Goal: Information Seeking & Learning: Learn about a topic

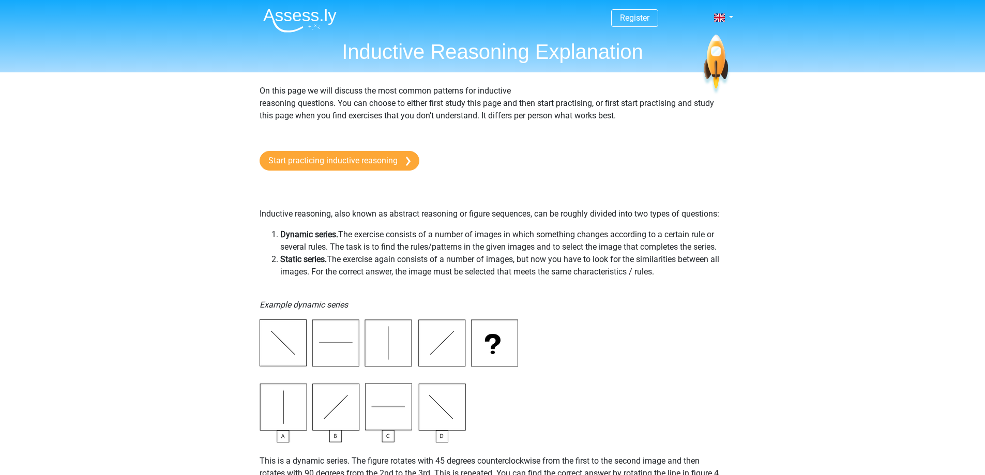
click at [375, 159] on link "Start practicing inductive reasoning" at bounding box center [340, 161] width 160 height 20
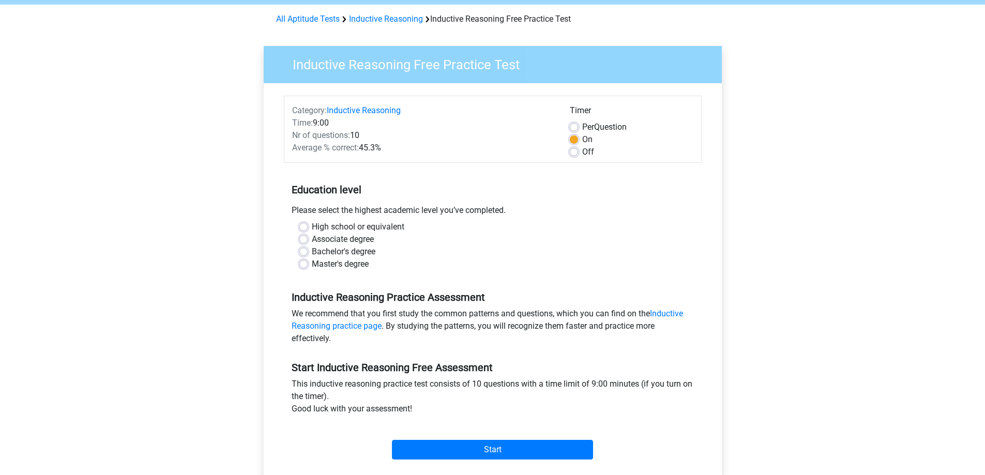
scroll to position [40, 0]
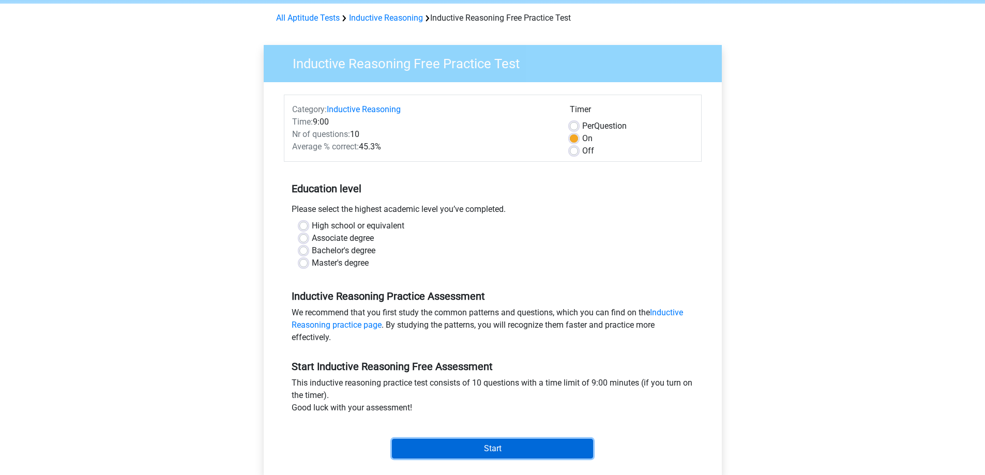
click at [545, 452] on input "Start" at bounding box center [492, 449] width 201 height 20
click at [380, 250] on div "Bachelor's degree" at bounding box center [493, 251] width 387 height 12
click at [371, 252] on label "Bachelor's degree" at bounding box center [344, 251] width 64 height 12
click at [308, 252] on input "Bachelor's degree" at bounding box center [304, 250] width 8 height 10
radio input "true"
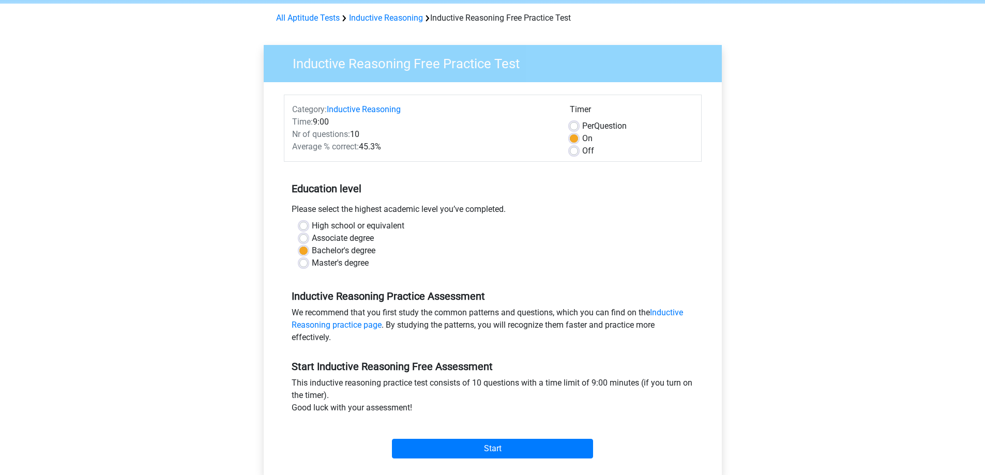
click at [449, 410] on div "This inductive reasoning practice test consists of 10 questions with a time lim…" at bounding box center [493, 397] width 418 height 41
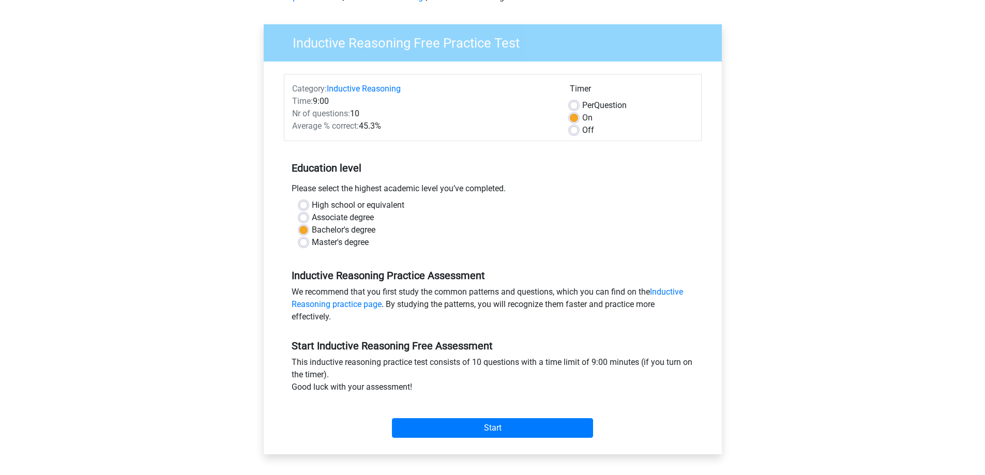
scroll to position [81, 0]
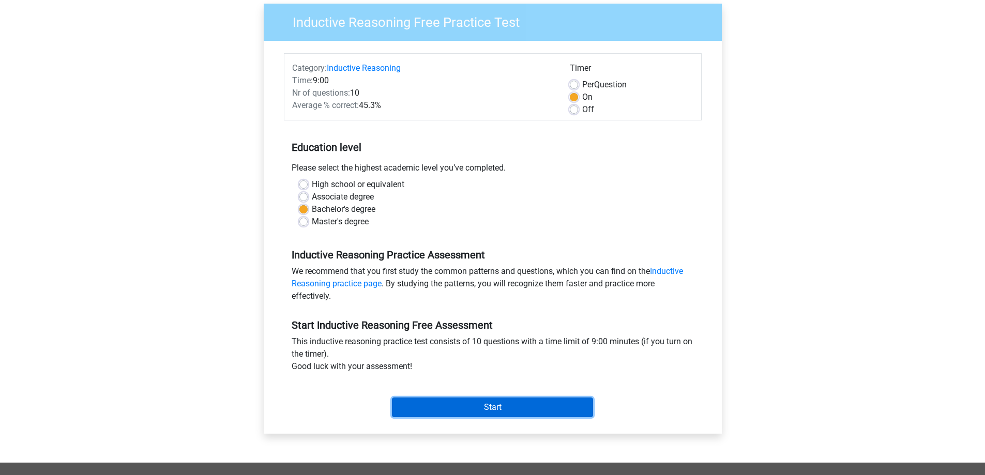
click at [449, 410] on input "Start" at bounding box center [492, 408] width 201 height 20
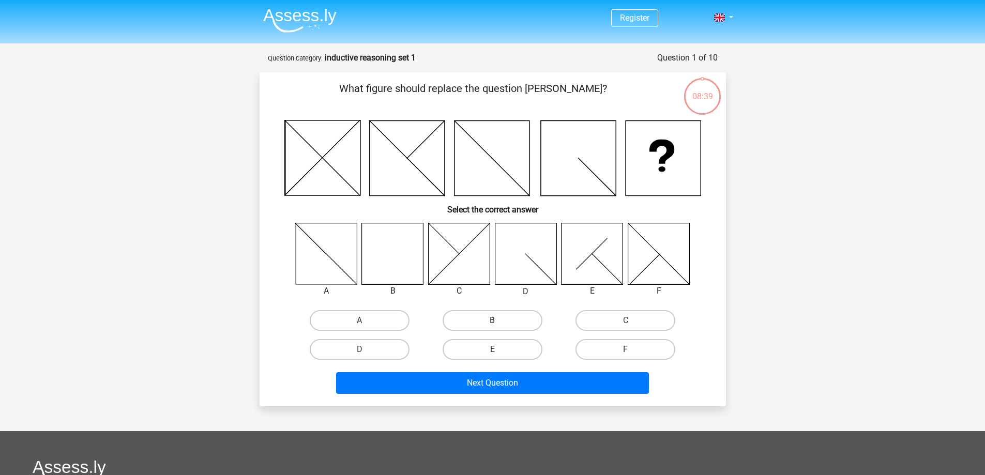
click at [515, 315] on label "B" at bounding box center [493, 320] width 100 height 21
click at [499, 321] on input "B" at bounding box center [495, 324] width 7 height 7
radio input "true"
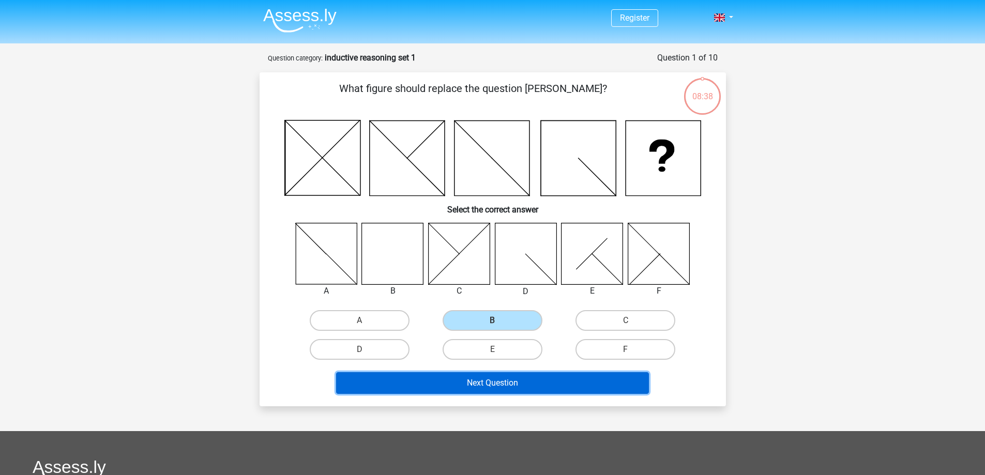
click at [491, 382] on button "Next Question" at bounding box center [492, 383] width 313 height 22
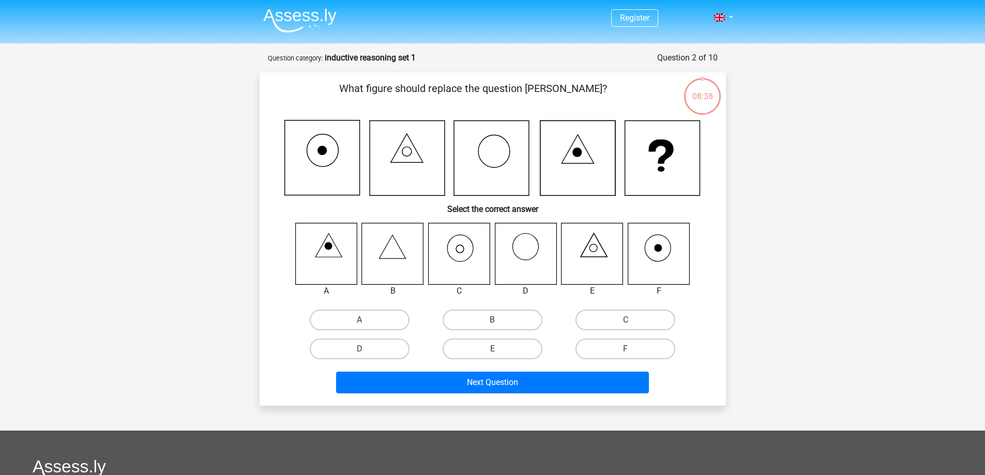
scroll to position [52, 0]
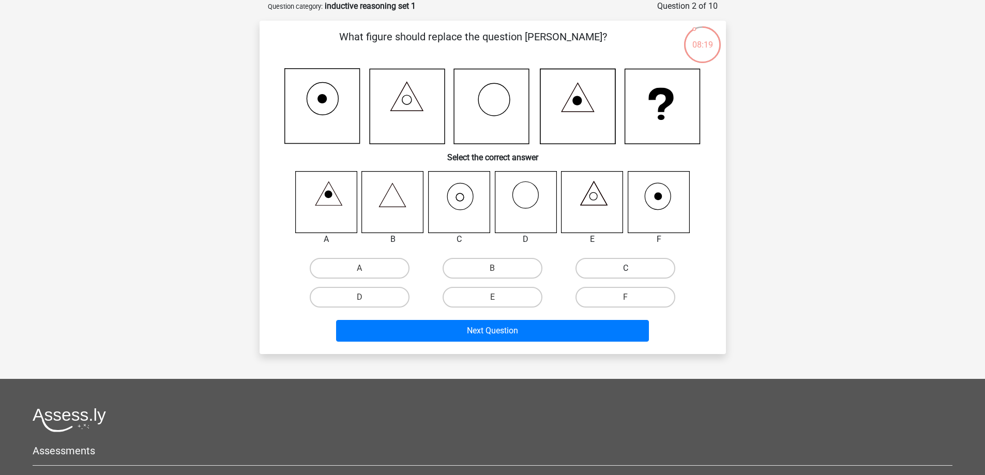
click at [614, 266] on label "C" at bounding box center [626, 268] width 100 height 21
click at [626, 268] on input "C" at bounding box center [629, 271] width 7 height 7
radio input "true"
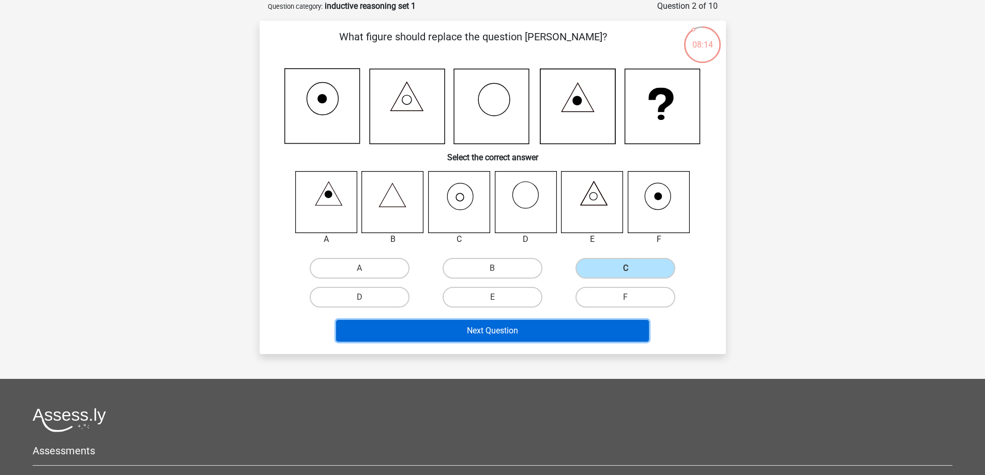
click at [533, 326] on button "Next Question" at bounding box center [492, 331] width 313 height 22
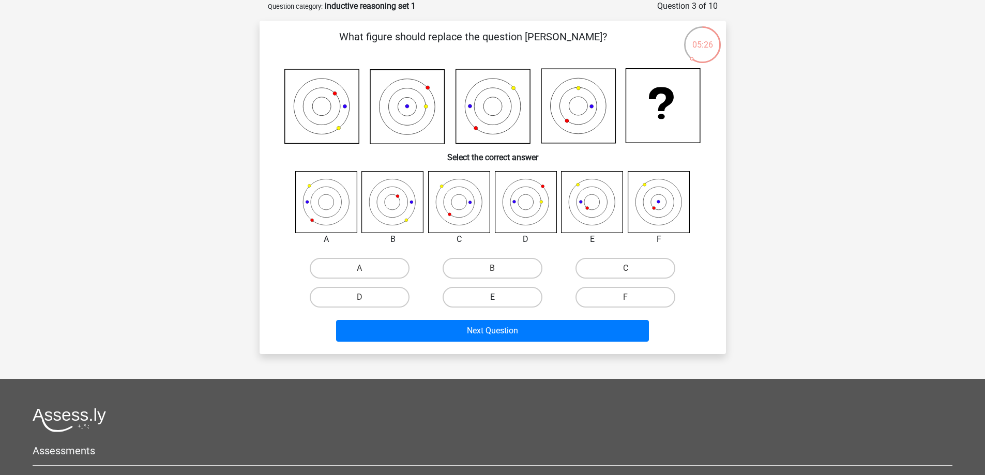
click at [484, 294] on label "E" at bounding box center [493, 297] width 100 height 21
click at [492, 297] on input "E" at bounding box center [495, 300] width 7 height 7
radio input "true"
click at [772, 242] on div "Register Nederlands English" at bounding box center [492, 300] width 985 height 704
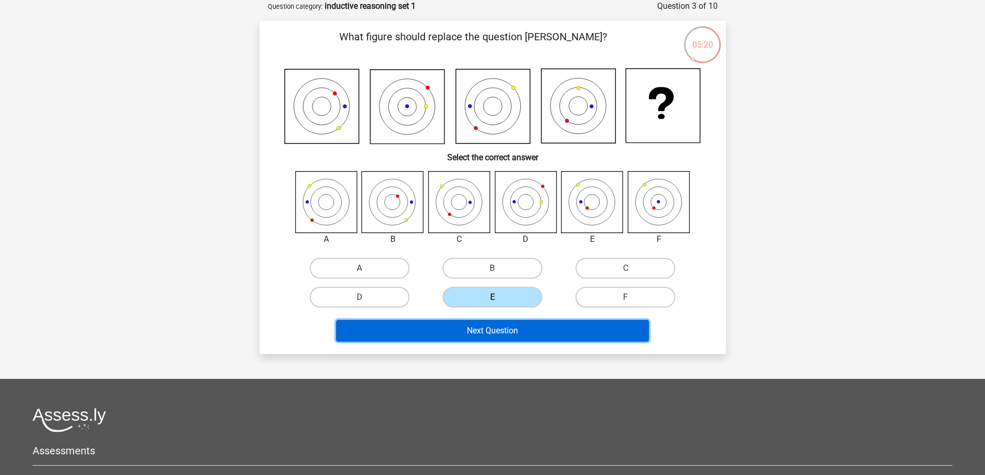
click at [522, 340] on button "Next Question" at bounding box center [492, 331] width 313 height 22
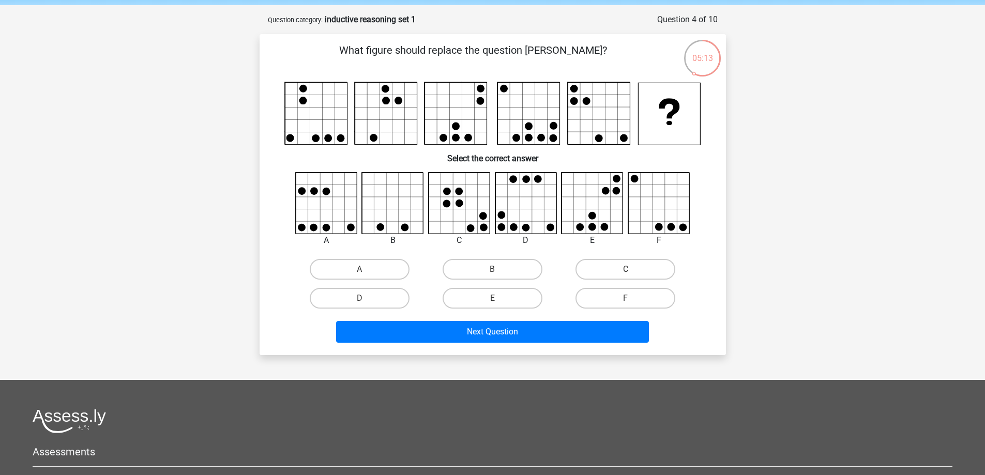
scroll to position [31, 0]
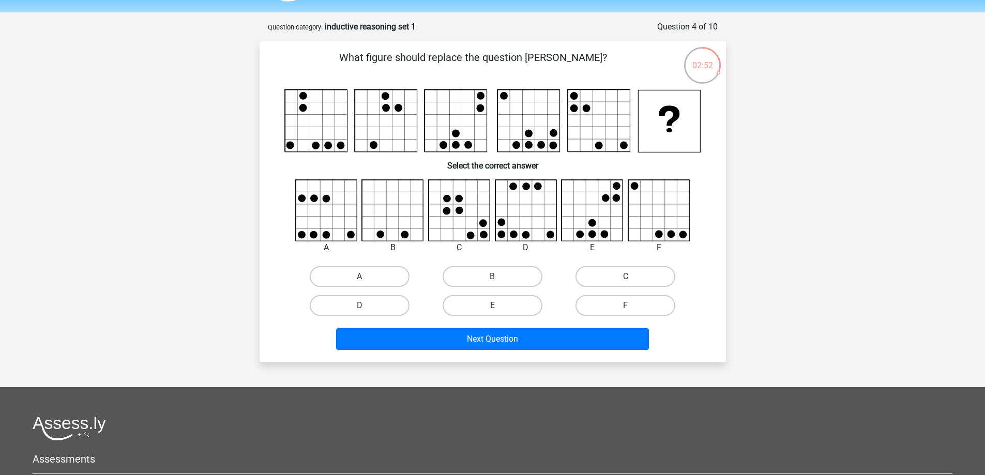
click at [498, 308] on input "E" at bounding box center [495, 309] width 7 height 7
radio input "true"
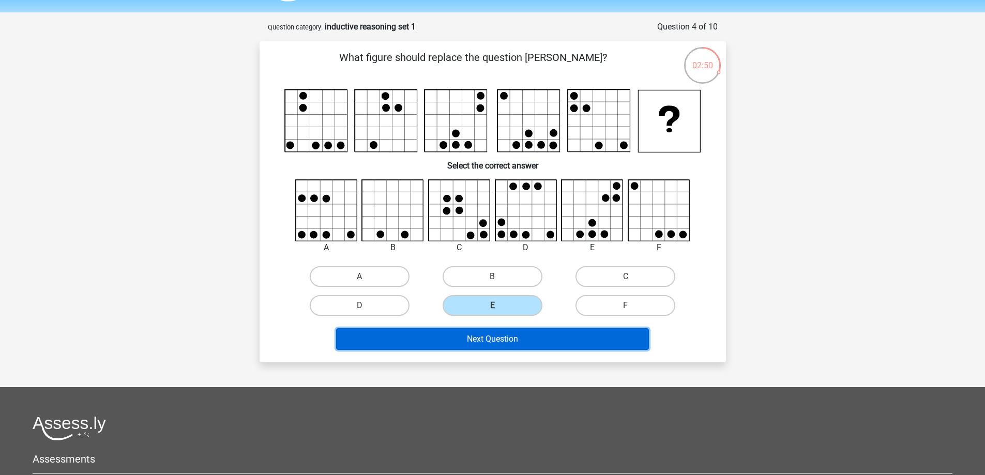
click at [502, 337] on button "Next Question" at bounding box center [492, 339] width 313 height 22
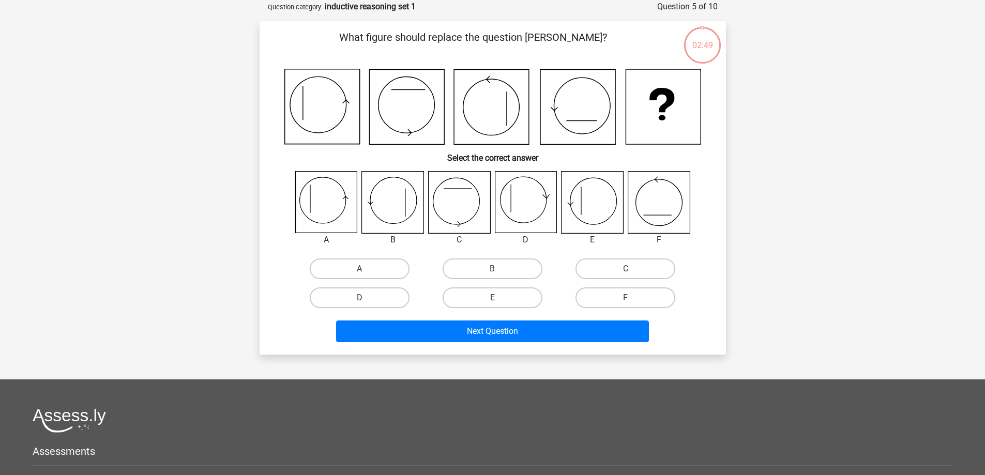
scroll to position [52, 0]
click at [505, 293] on label "E" at bounding box center [493, 297] width 100 height 21
click at [499, 297] on input "E" at bounding box center [495, 300] width 7 height 7
radio input "true"
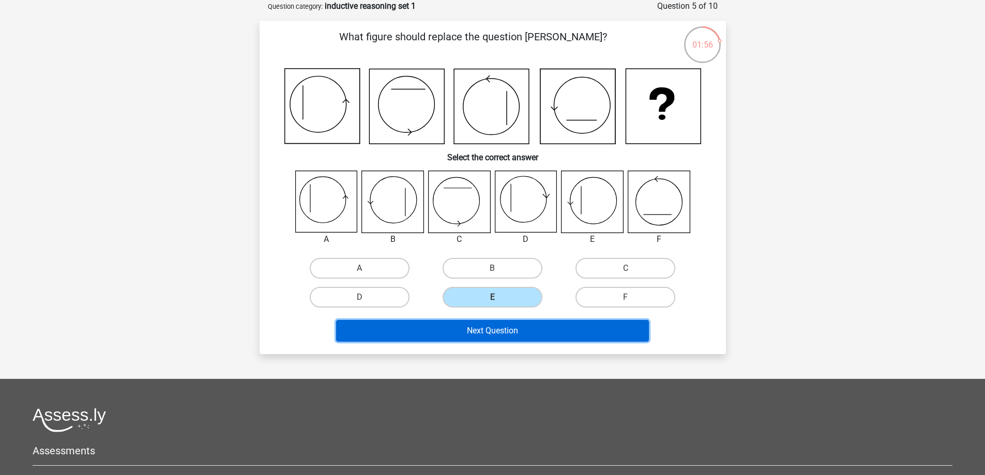
click at [554, 326] on button "Next Question" at bounding box center [492, 331] width 313 height 22
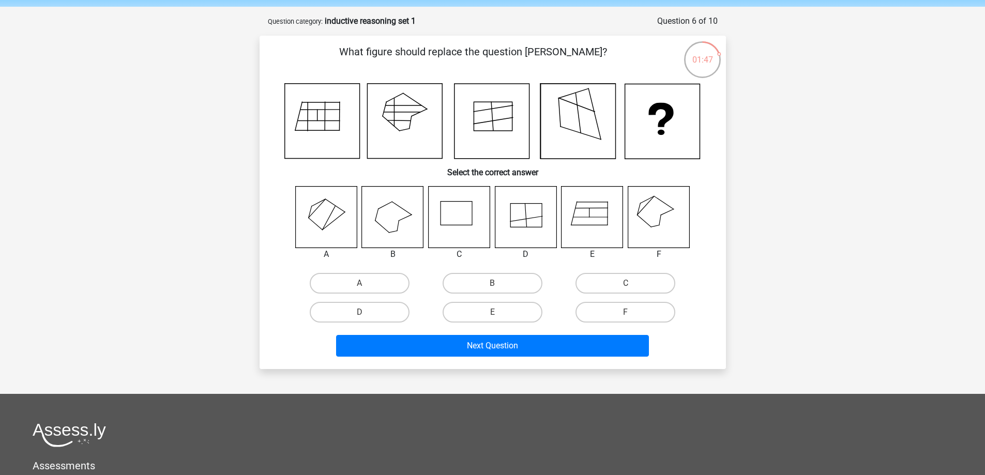
scroll to position [37, 0]
click at [588, 215] on icon at bounding box center [593, 217] width 62 height 62
click at [475, 305] on label "E" at bounding box center [493, 312] width 100 height 21
click at [492, 312] on input "E" at bounding box center [495, 315] width 7 height 7
radio input "true"
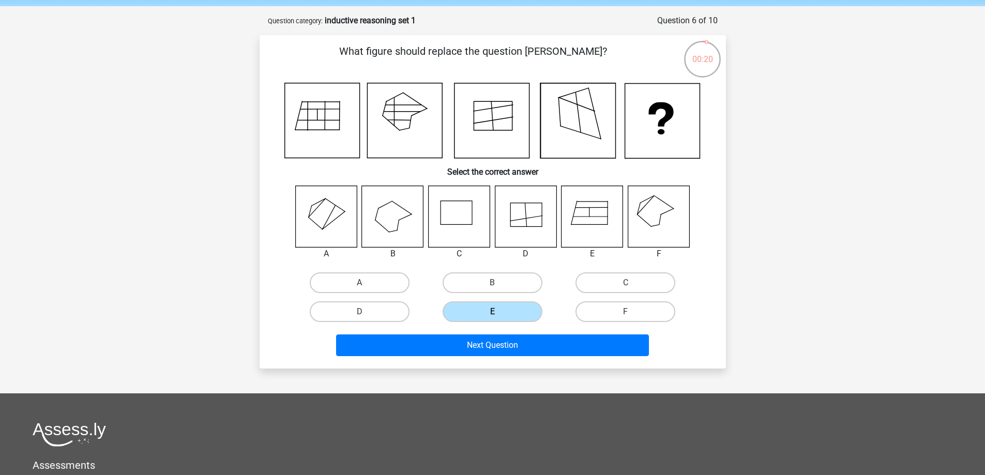
click at [475, 305] on label "E" at bounding box center [493, 312] width 100 height 21
click at [492, 312] on input "E" at bounding box center [495, 315] width 7 height 7
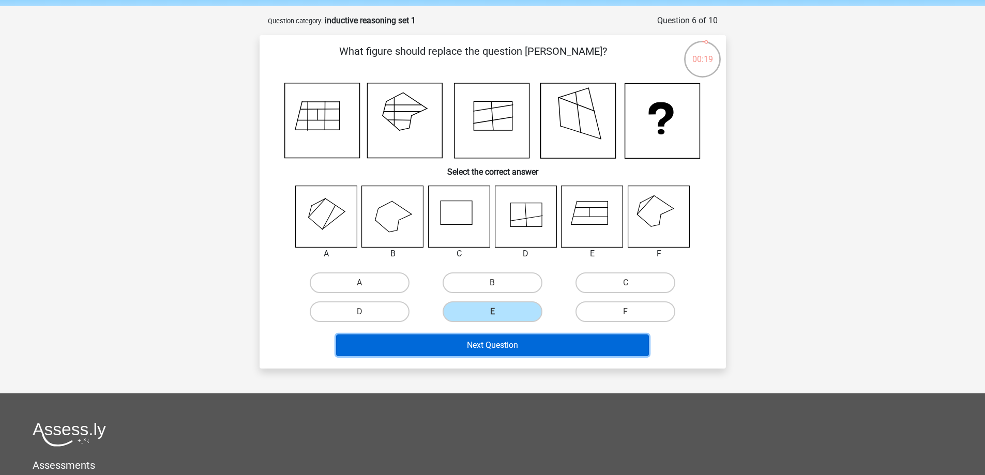
click at [481, 347] on button "Next Question" at bounding box center [492, 346] width 313 height 22
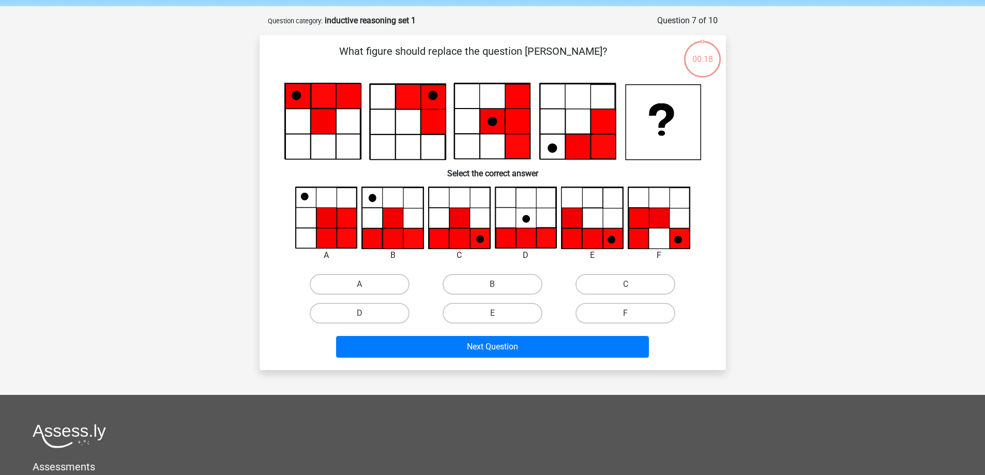
scroll to position [52, 0]
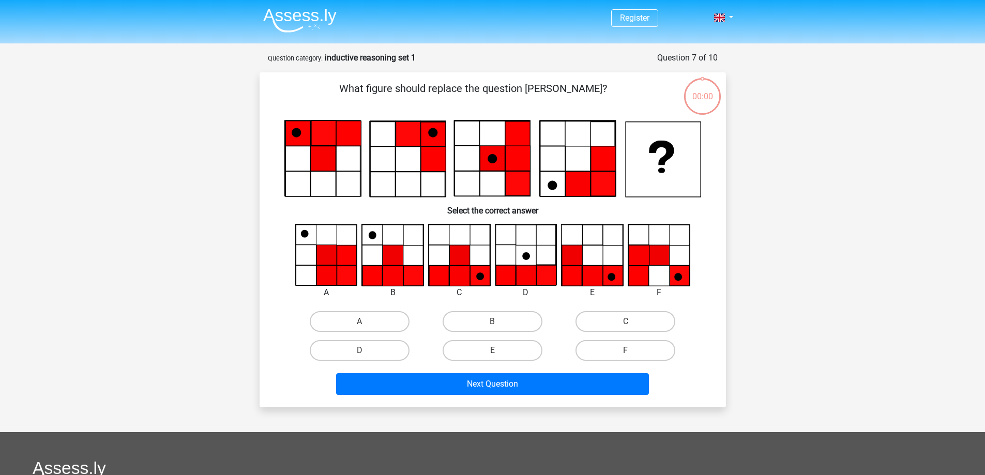
scroll to position [52, 0]
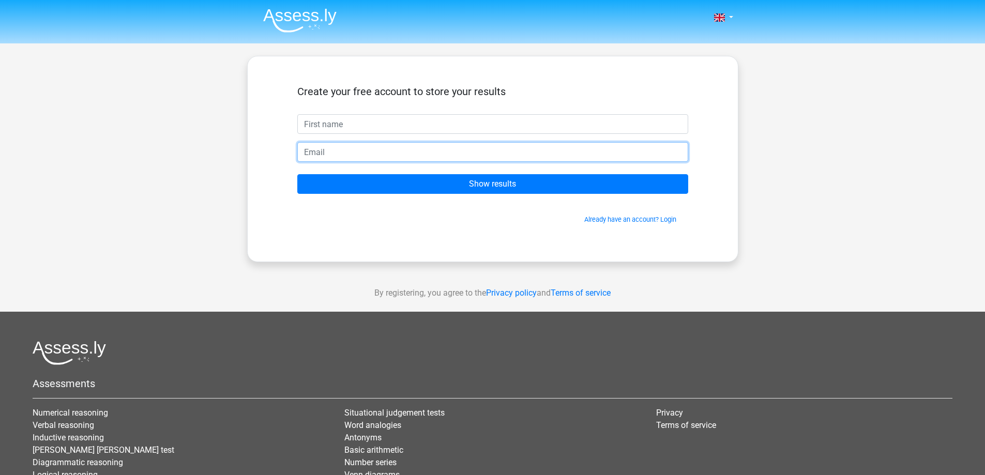
click at [444, 156] on input "email" at bounding box center [492, 152] width 391 height 20
type input "[EMAIL_ADDRESS][DOMAIN_NAME]"
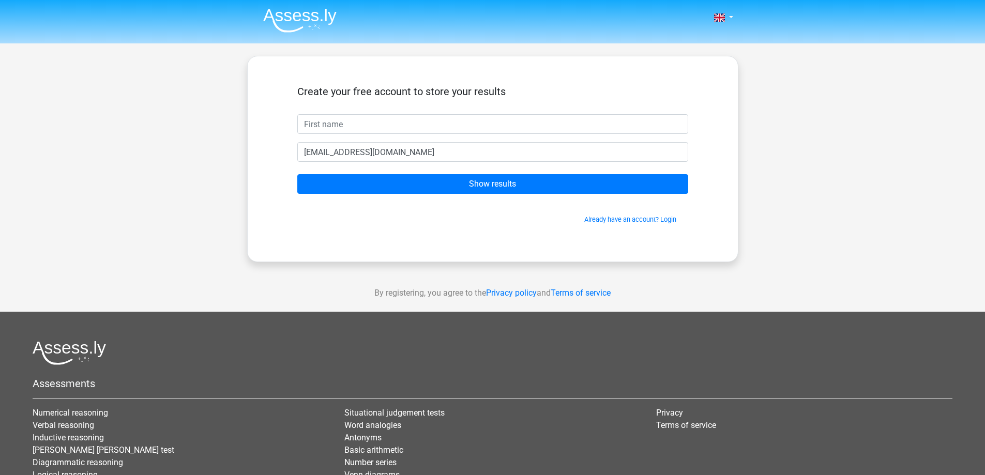
click at [344, 111] on div "Create your free account to store your results" at bounding box center [492, 99] width 391 height 29
click at [343, 122] on input "text" at bounding box center [492, 124] width 391 height 20
type input "[PERSON_NAME]"
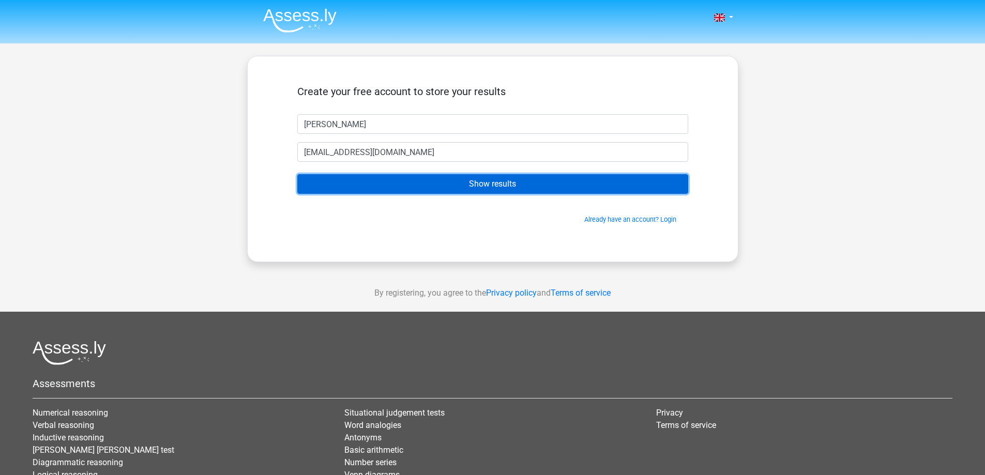
click at [408, 186] on input "Show results" at bounding box center [492, 184] width 391 height 20
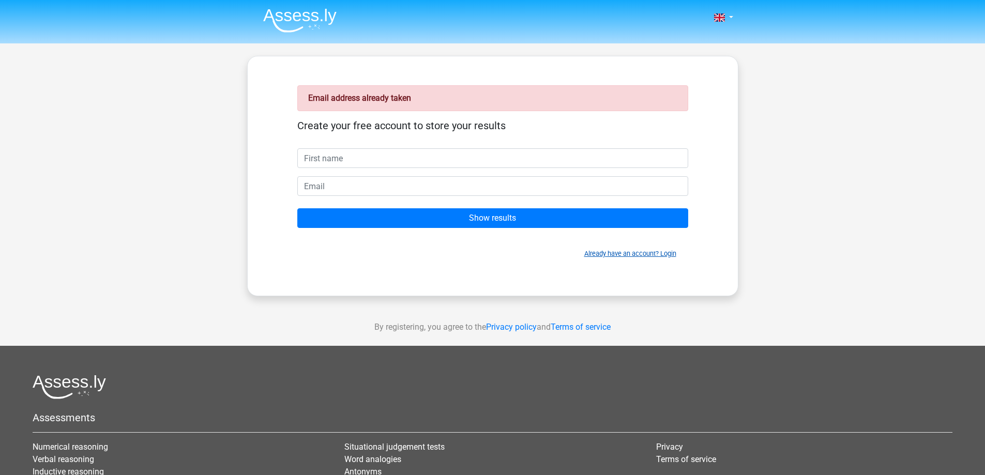
click at [650, 255] on link "Already have an account? Login" at bounding box center [631, 254] width 92 height 8
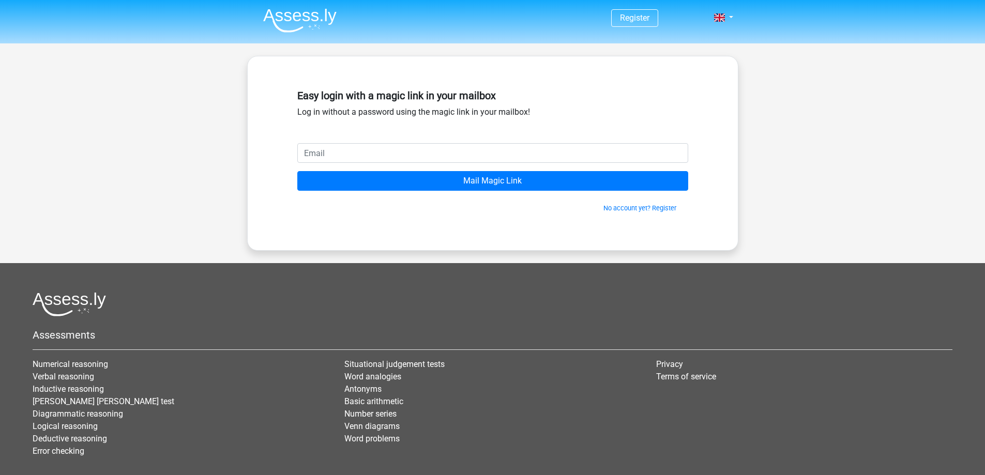
click at [417, 145] on input "email" at bounding box center [492, 153] width 391 height 20
type input "[EMAIL_ADDRESS][DOMAIN_NAME]"
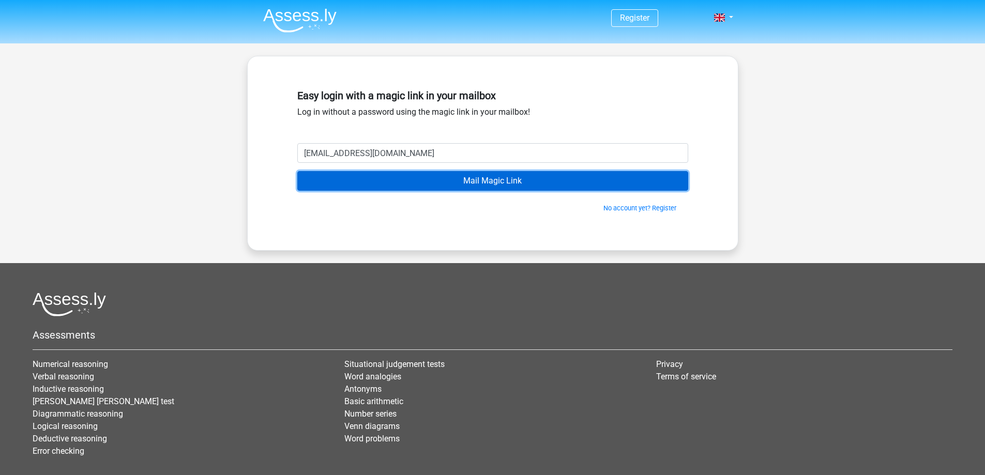
click at [411, 184] on input "Mail Magic Link" at bounding box center [492, 181] width 391 height 20
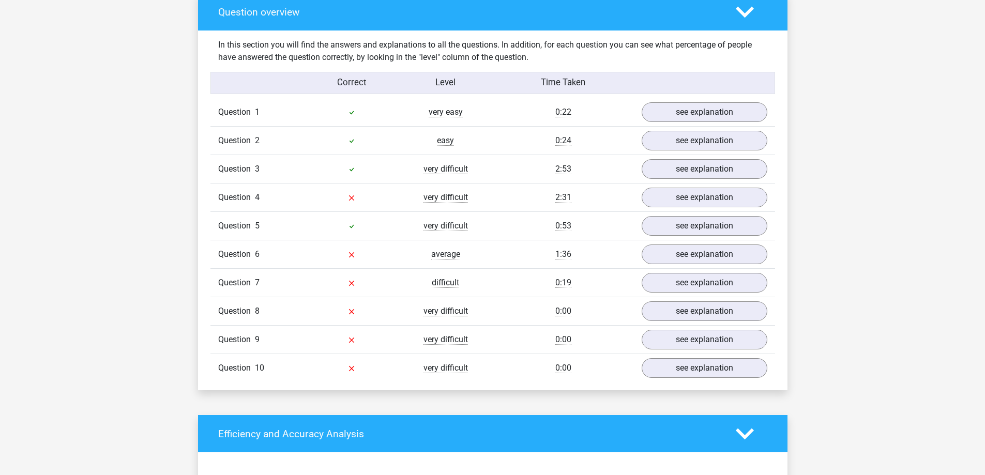
scroll to position [828, 0]
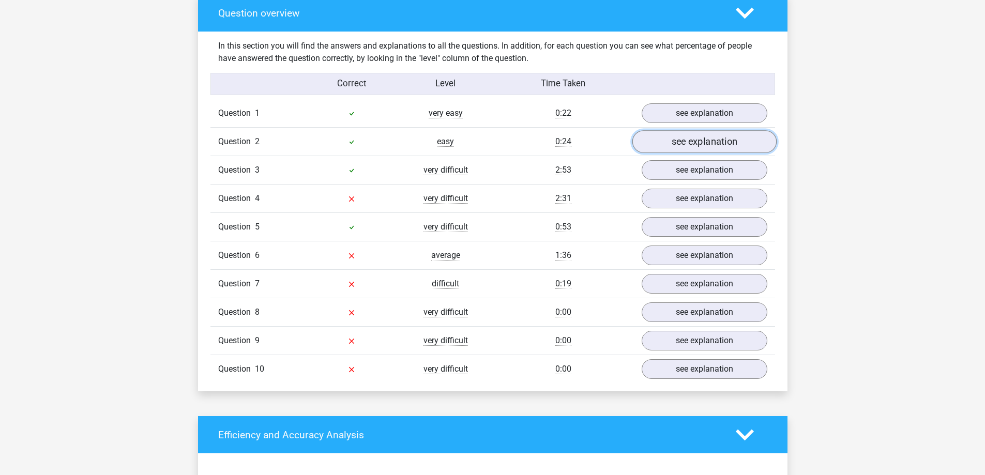
click at [716, 145] on link "see explanation" at bounding box center [704, 142] width 144 height 23
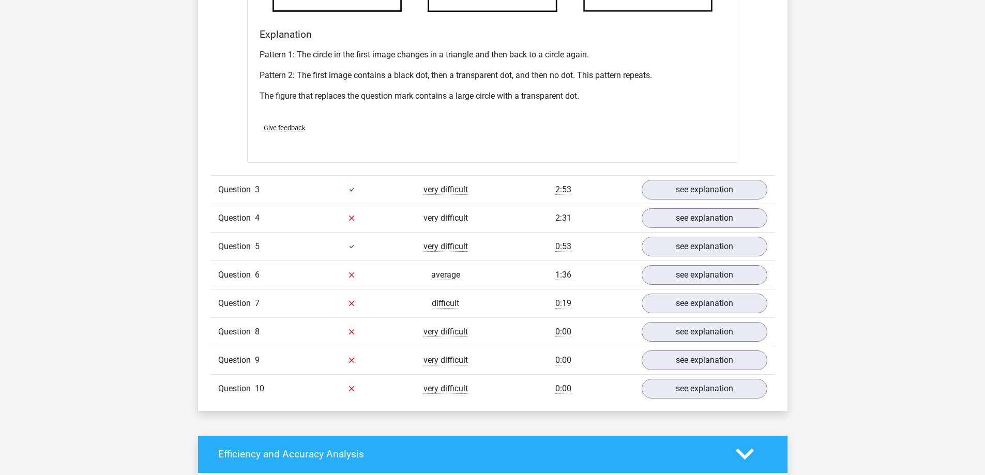
scroll to position [1432, 0]
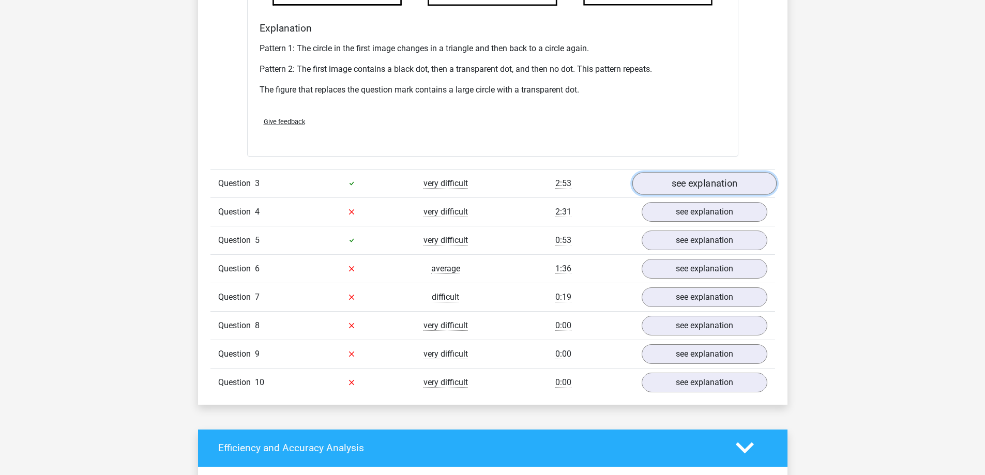
click at [748, 182] on link "see explanation" at bounding box center [704, 183] width 144 height 23
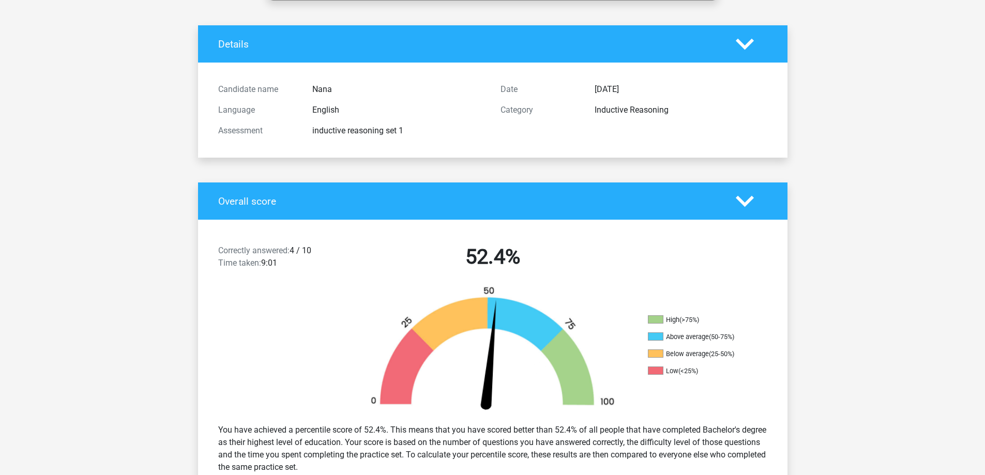
scroll to position [0, 0]
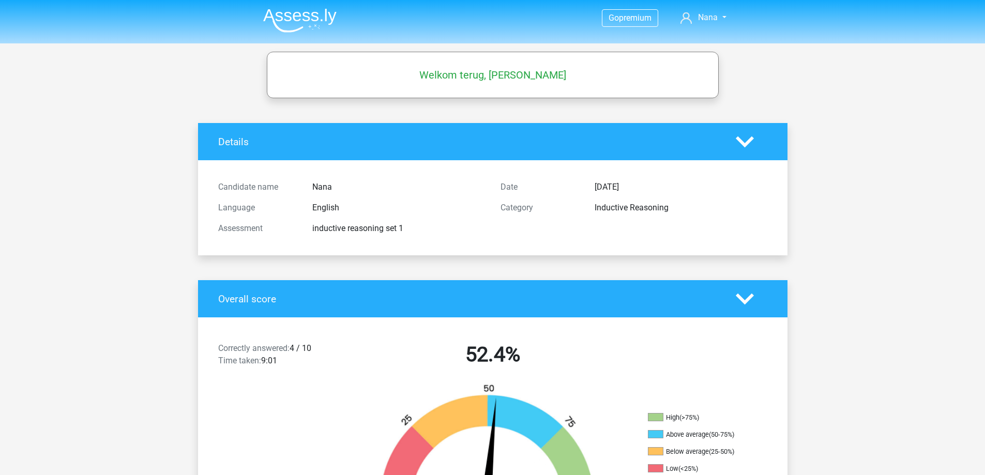
click at [309, 21] on img at bounding box center [299, 20] width 73 height 24
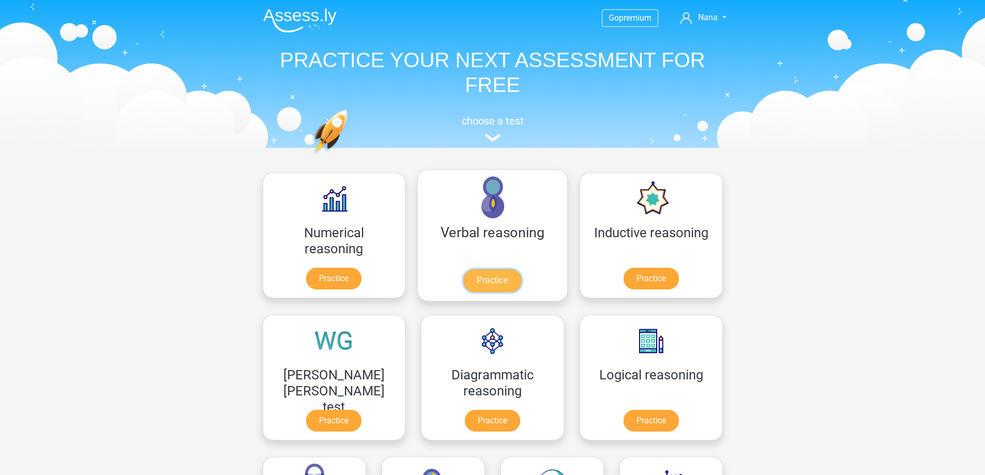
click at [464, 270] on link "Practice" at bounding box center [493, 281] width 58 height 23
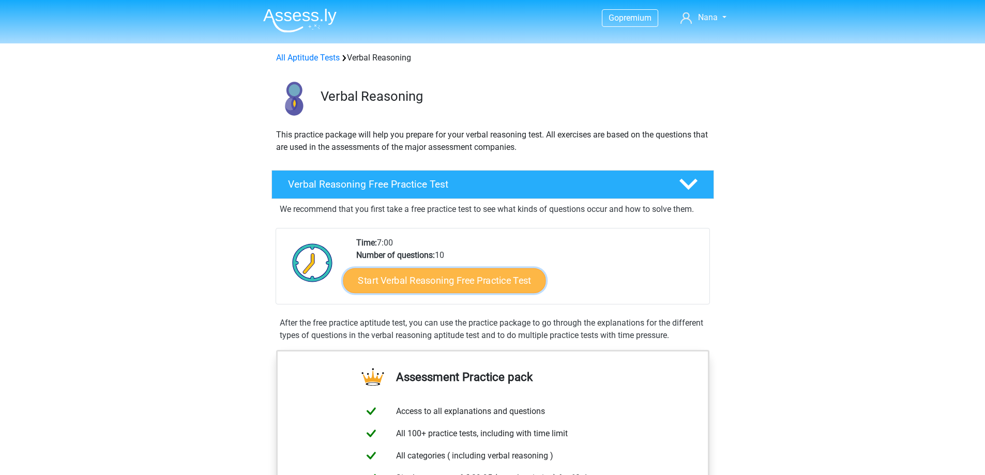
click at [446, 287] on link "Start Verbal Reasoning Free Practice Test" at bounding box center [444, 280] width 203 height 25
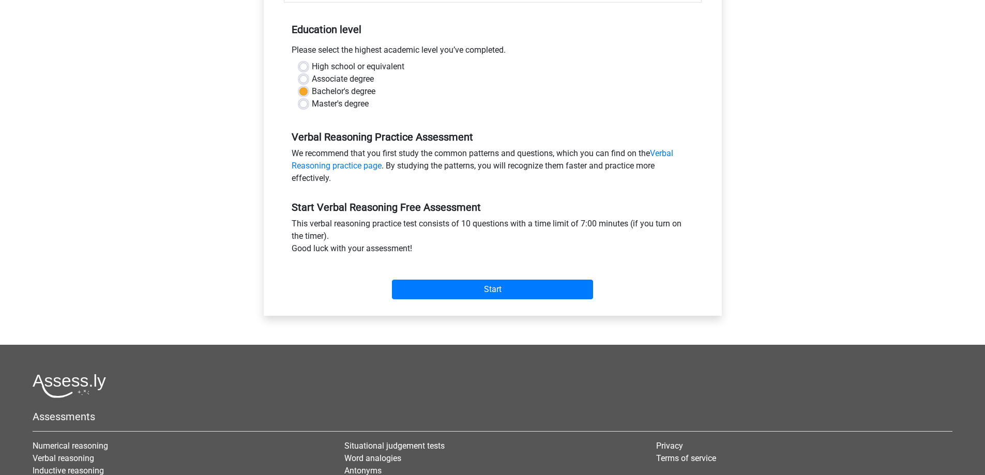
scroll to position [205, 0]
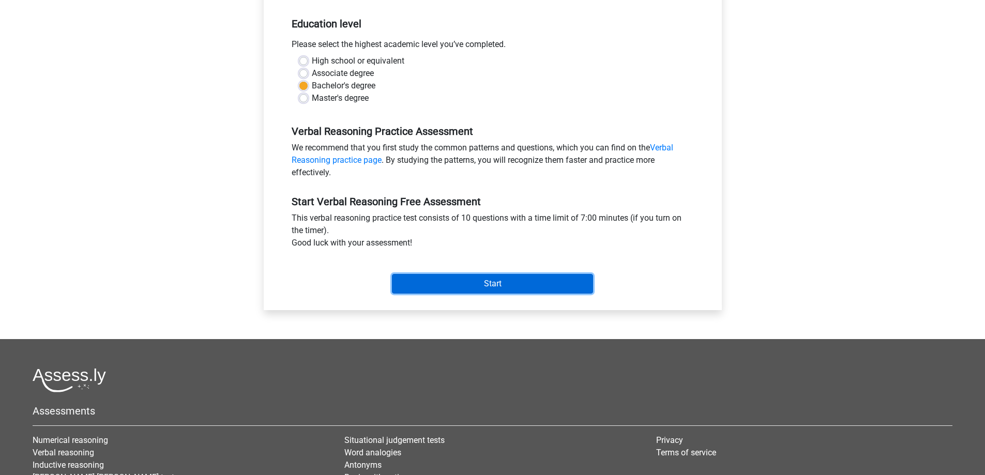
click at [565, 278] on input "Start" at bounding box center [492, 284] width 201 height 20
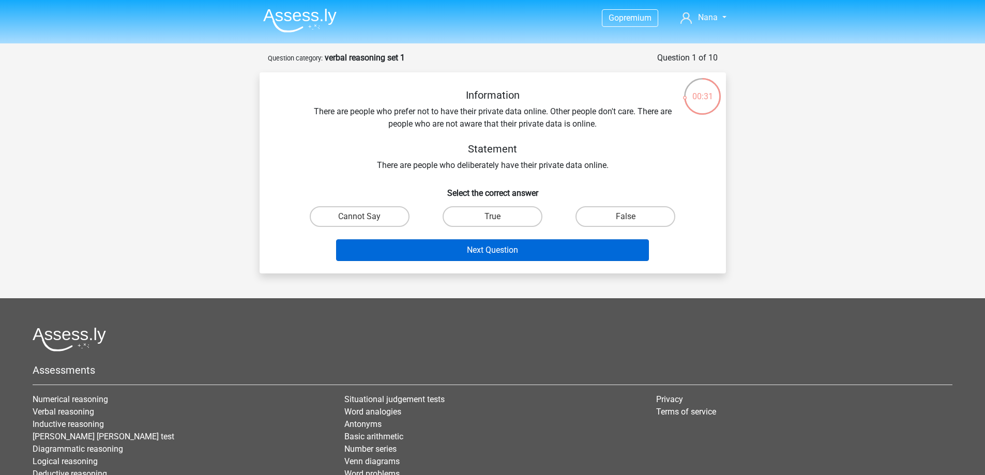
drag, startPoint x: 565, startPoint y: 278, endPoint x: 509, endPoint y: 240, distance: 68.2
click at [509, 240] on div "Go premium Nana [EMAIL_ADDRESS][DOMAIN_NAME]" at bounding box center [492, 286] width 985 height 572
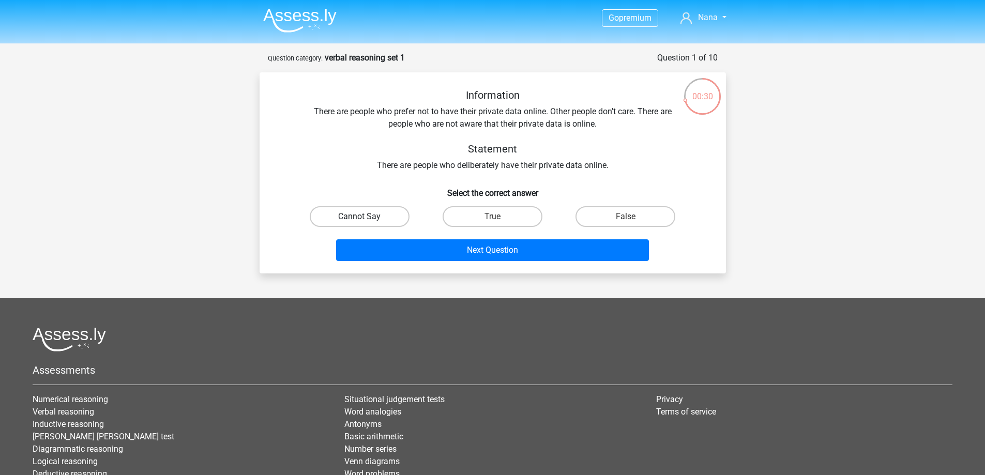
click at [398, 216] on label "Cannot Say" at bounding box center [360, 216] width 100 height 21
click at [366, 217] on input "Cannot Say" at bounding box center [363, 220] width 7 height 7
radio input "true"
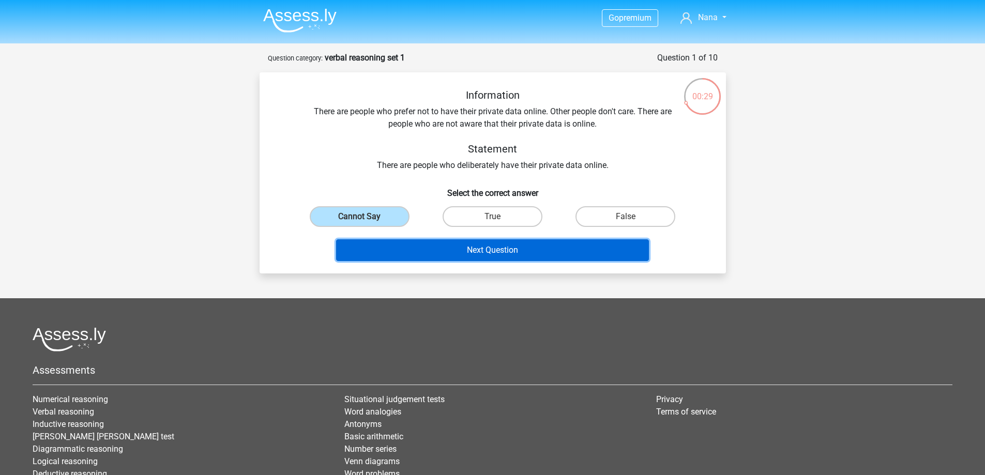
click at [457, 248] on button "Next Question" at bounding box center [492, 251] width 313 height 22
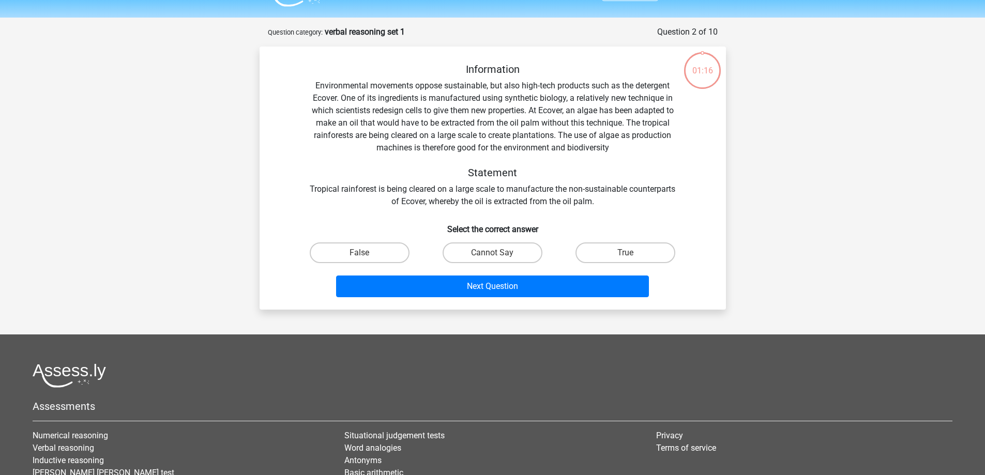
scroll to position [52, 0]
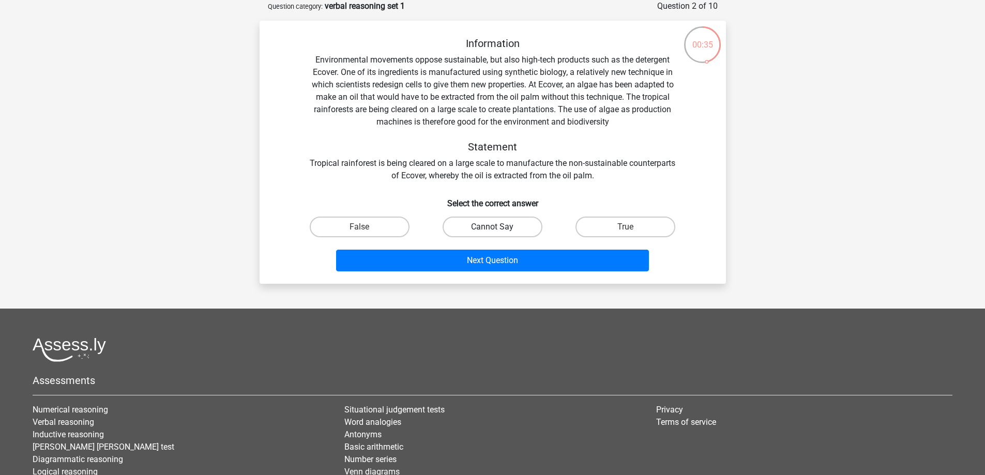
click at [469, 234] on label "Cannot Say" at bounding box center [493, 227] width 100 height 21
click at [492, 234] on input "Cannot Say" at bounding box center [495, 230] width 7 height 7
radio input "true"
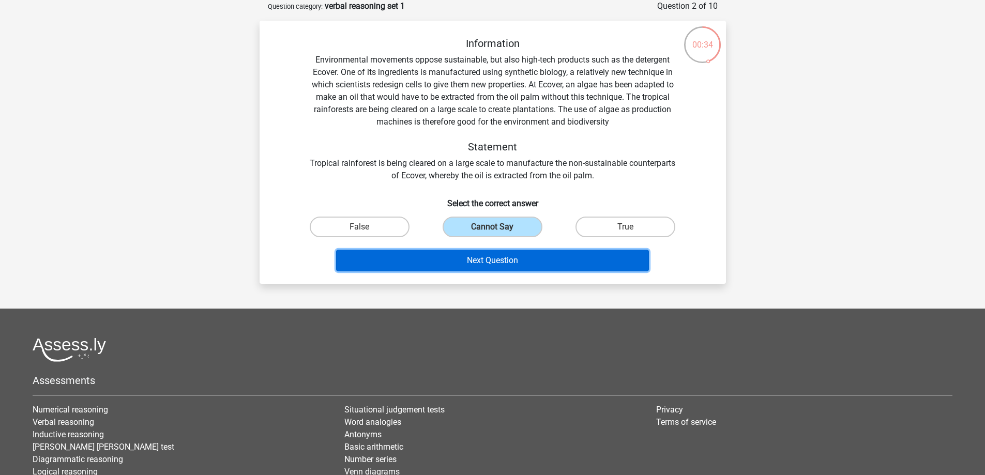
click at [479, 259] on button "Next Question" at bounding box center [492, 261] width 313 height 22
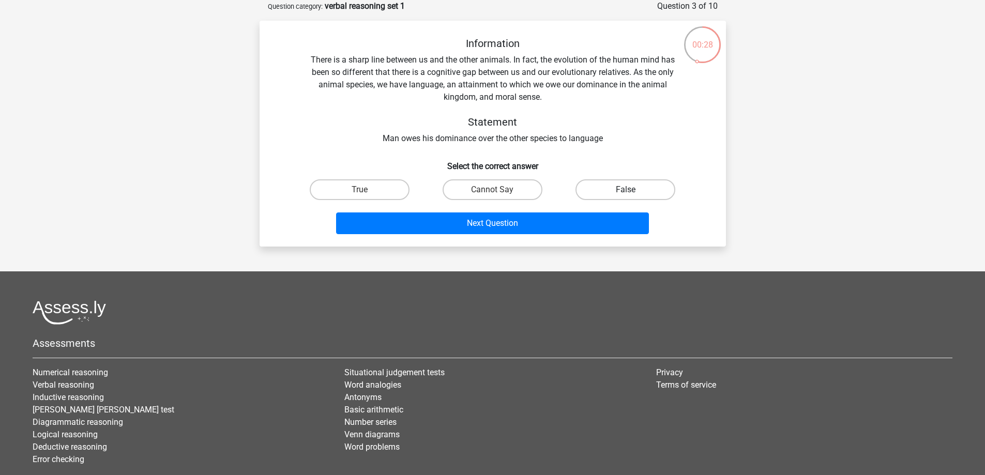
click at [616, 192] on label "False" at bounding box center [626, 190] width 100 height 21
click at [626, 192] on input "False" at bounding box center [629, 193] width 7 height 7
radio input "true"
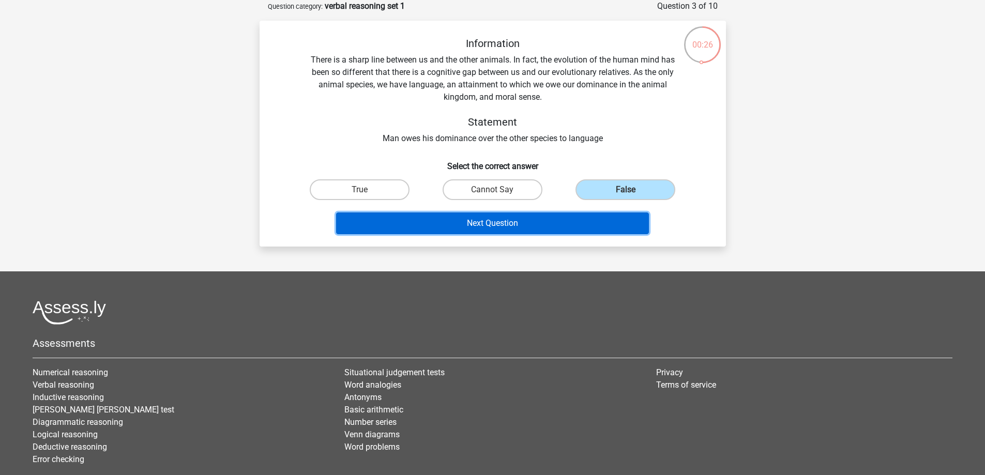
click at [571, 229] on button "Next Question" at bounding box center [492, 224] width 313 height 22
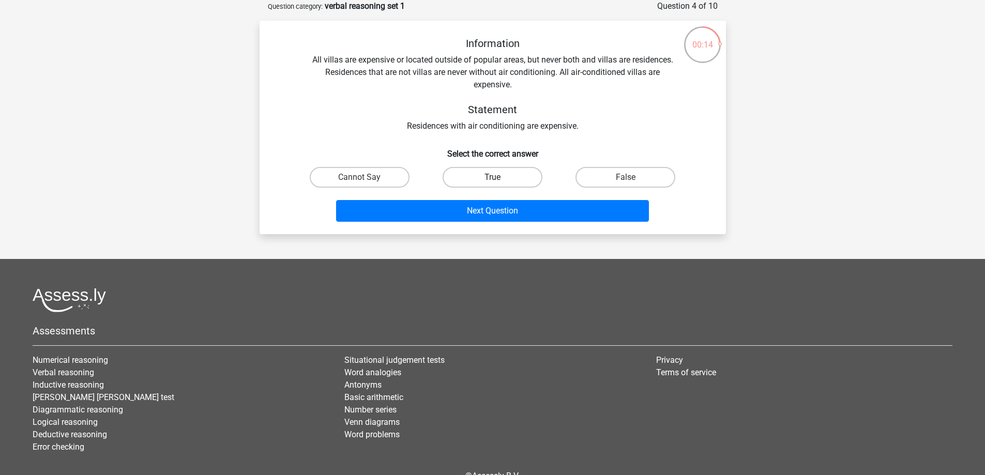
click at [507, 180] on label "True" at bounding box center [493, 177] width 100 height 21
click at [499, 180] on input "True" at bounding box center [495, 180] width 7 height 7
radio input "true"
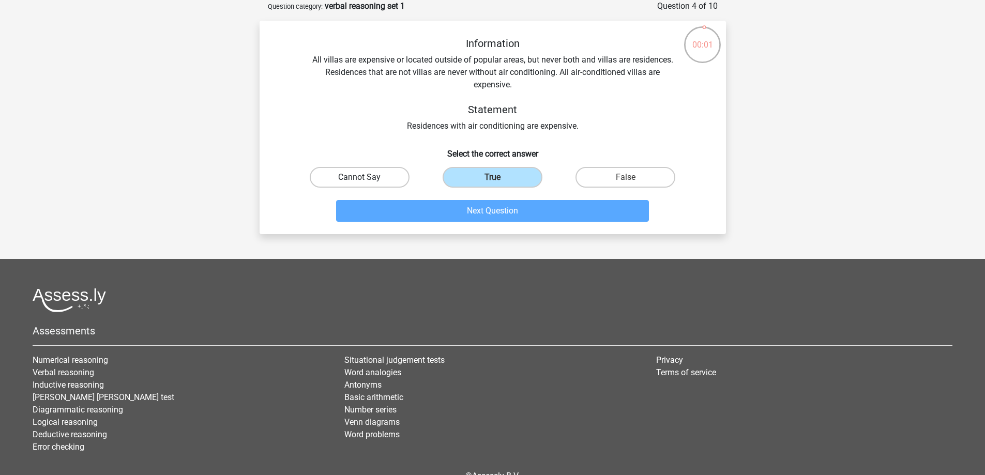
click at [400, 181] on label "Cannot Say" at bounding box center [360, 177] width 100 height 21
click at [366, 181] on input "Cannot Say" at bounding box center [363, 180] width 7 height 7
radio input "true"
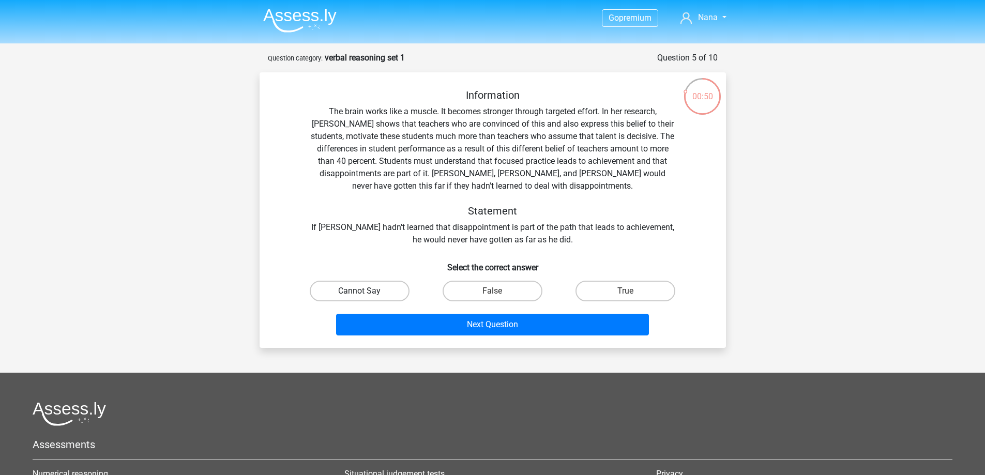
click at [391, 295] on label "Cannot Say" at bounding box center [360, 291] width 100 height 21
click at [366, 295] on input "Cannot Say" at bounding box center [363, 294] width 7 height 7
radio input "true"
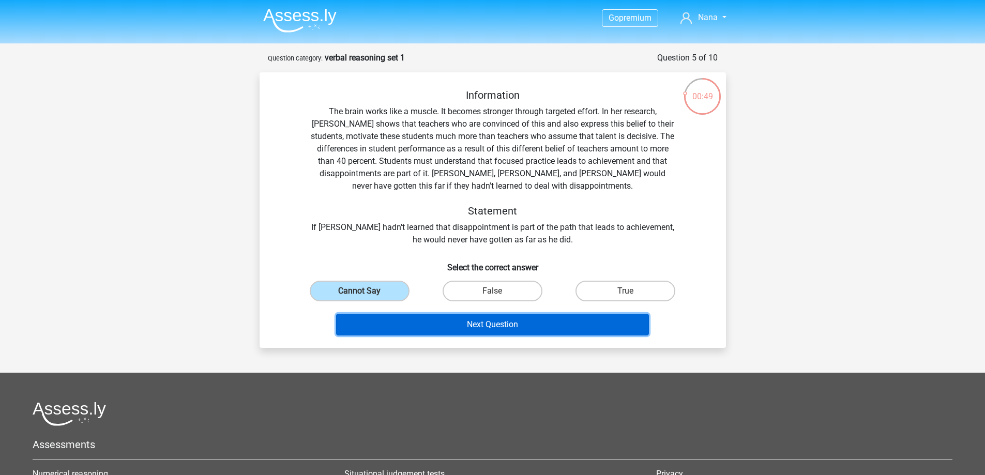
click at [403, 316] on button "Next Question" at bounding box center [492, 325] width 313 height 22
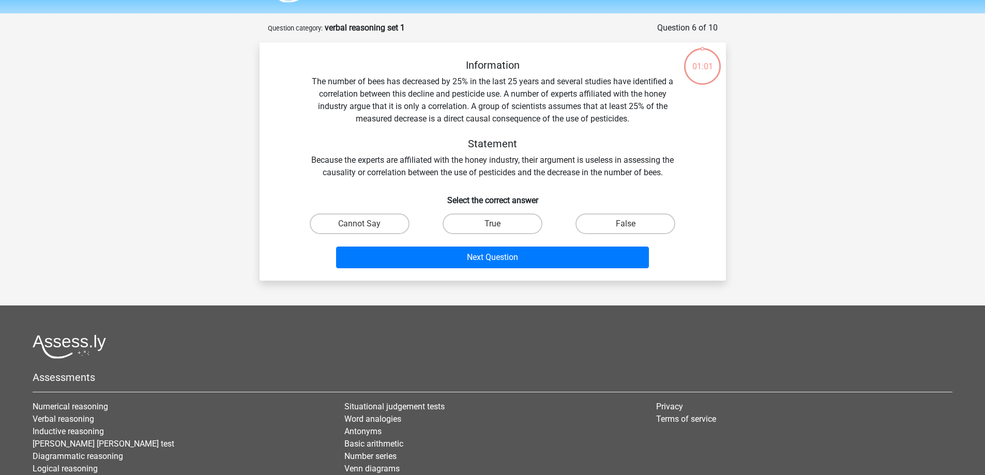
scroll to position [52, 0]
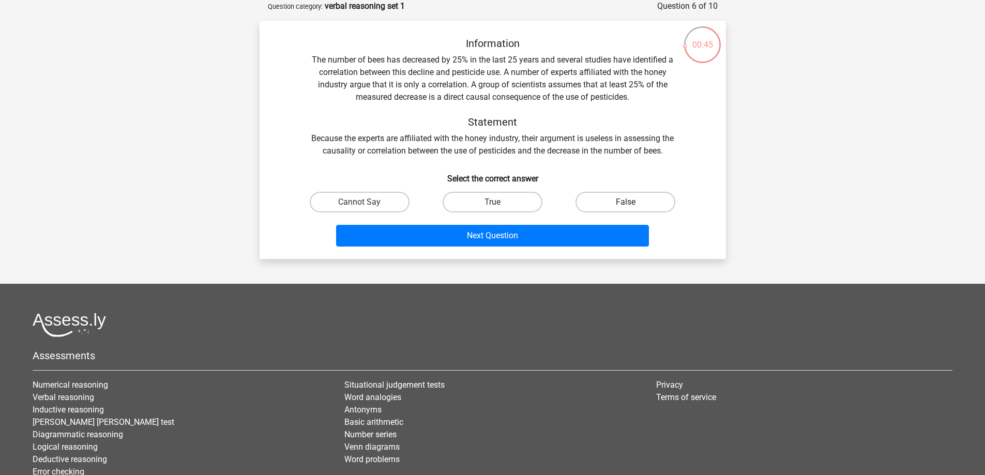
click at [611, 201] on label "False" at bounding box center [626, 202] width 100 height 21
click at [626, 202] on input "False" at bounding box center [629, 205] width 7 height 7
radio input "true"
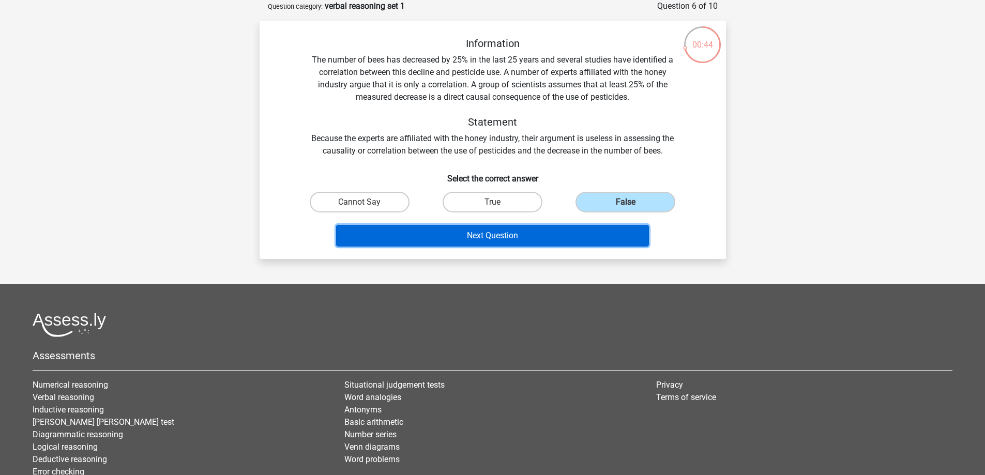
click at [585, 230] on button "Next Question" at bounding box center [492, 236] width 313 height 22
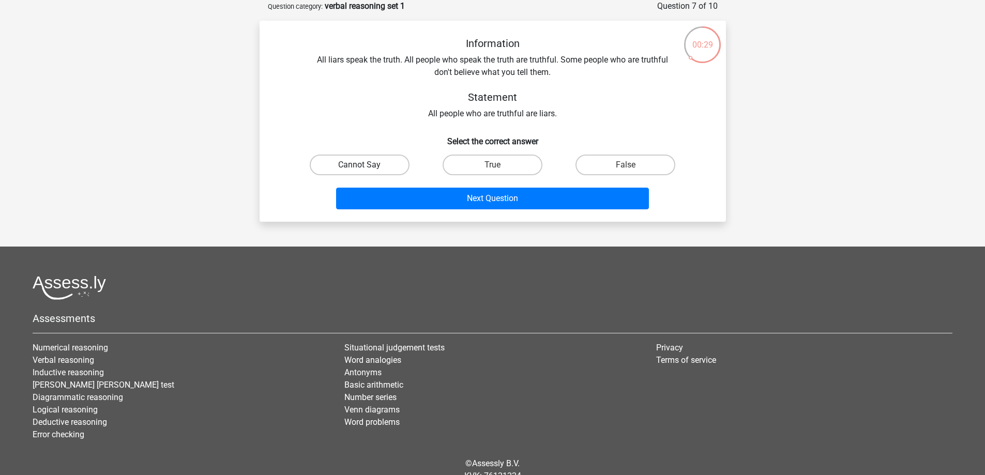
click at [383, 171] on label "Cannot Say" at bounding box center [360, 165] width 100 height 21
click at [366, 171] on input "Cannot Say" at bounding box center [363, 168] width 7 height 7
radio input "true"
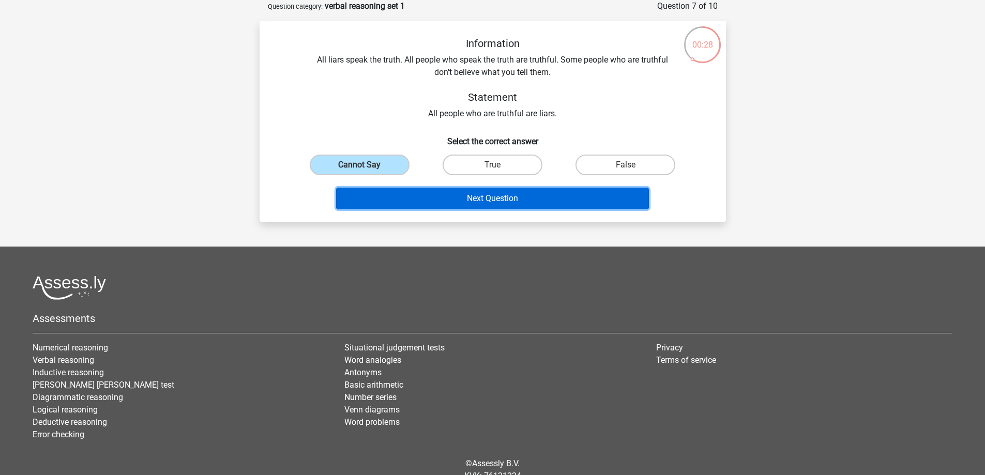
click at [429, 197] on button "Next Question" at bounding box center [492, 199] width 313 height 22
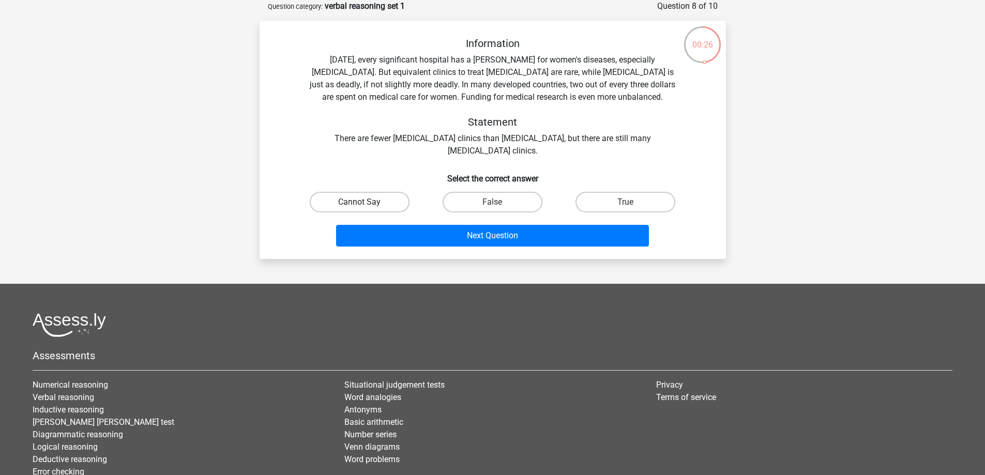
click at [393, 197] on label "Cannot Say" at bounding box center [360, 202] width 100 height 21
click at [366, 202] on input "Cannot Say" at bounding box center [363, 205] width 7 height 7
radio input "true"
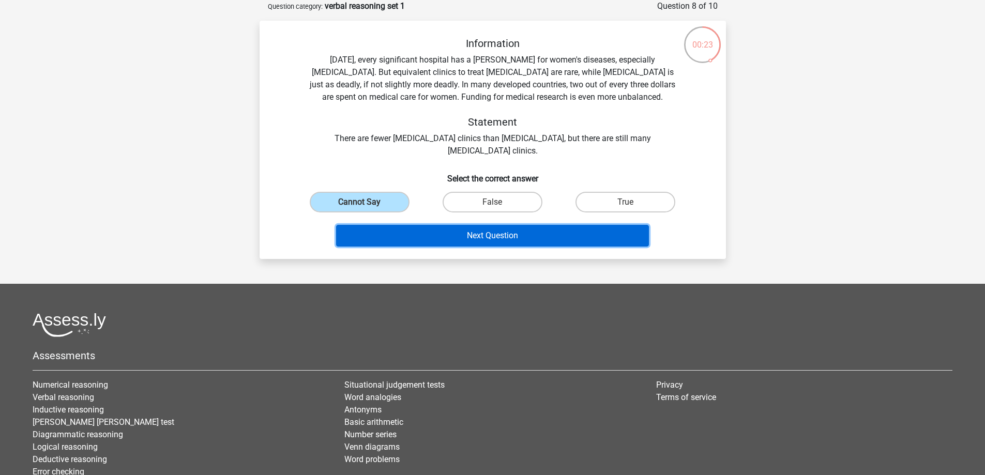
click at [545, 241] on button "Next Question" at bounding box center [492, 236] width 313 height 22
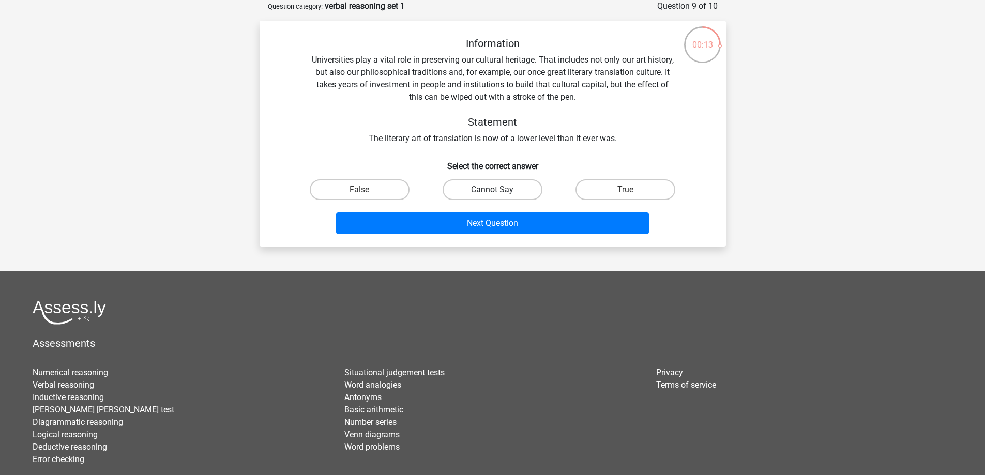
click at [501, 192] on label "Cannot Say" at bounding box center [493, 190] width 100 height 21
click at [499, 192] on input "Cannot Say" at bounding box center [495, 193] width 7 height 7
radio input "true"
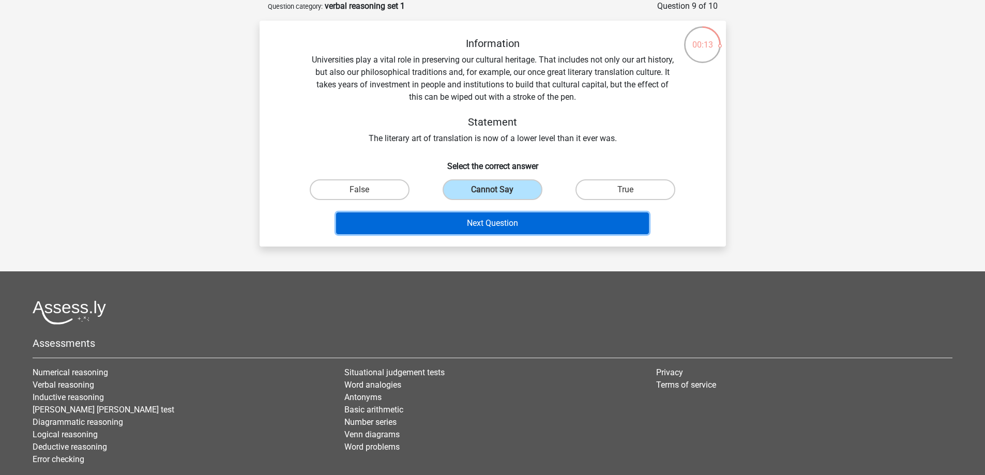
click at [501, 228] on button "Next Question" at bounding box center [492, 224] width 313 height 22
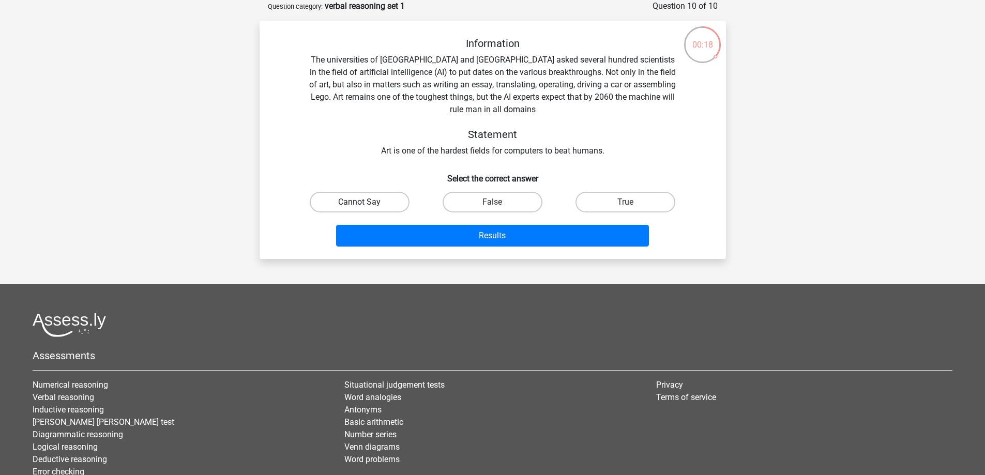
click at [372, 199] on label "Cannot Say" at bounding box center [360, 202] width 100 height 21
click at [366, 202] on input "Cannot Say" at bounding box center [363, 205] width 7 height 7
radio input "true"
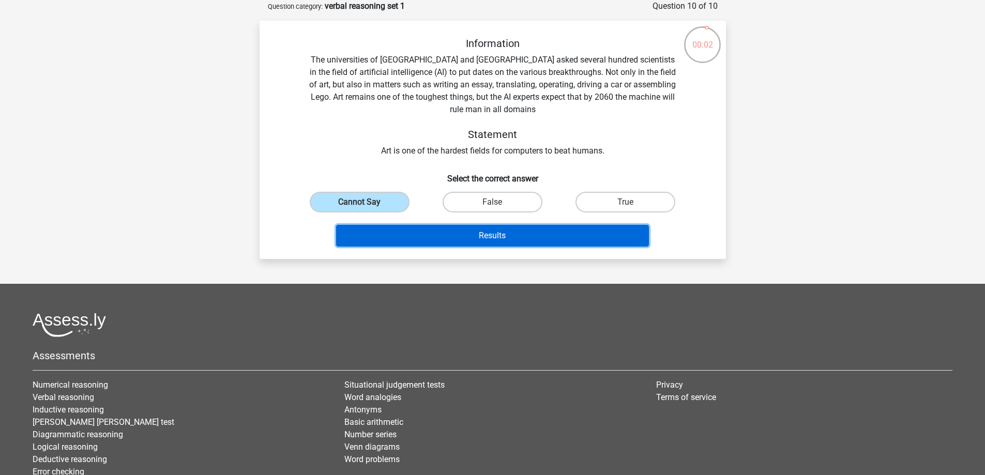
click at [496, 236] on button "Results" at bounding box center [492, 236] width 313 height 22
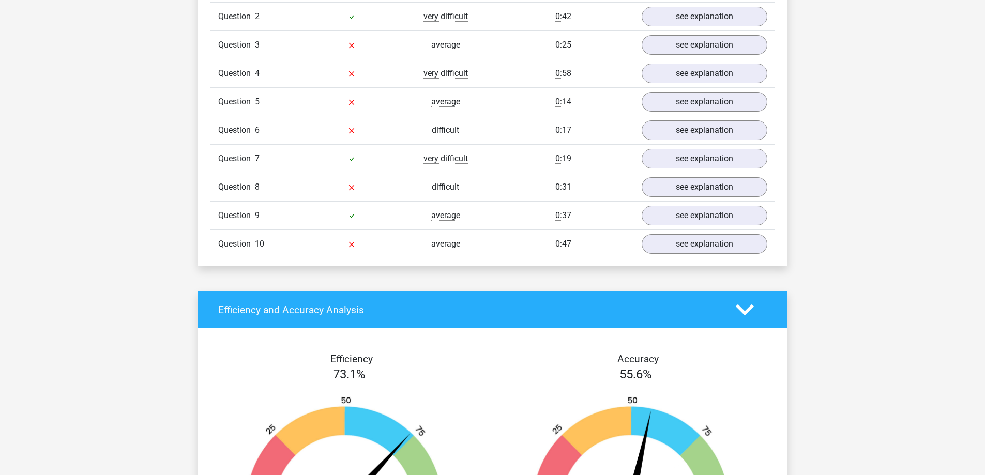
scroll to position [898, 0]
click at [674, 250] on link "see explanation" at bounding box center [704, 245] width 144 height 23
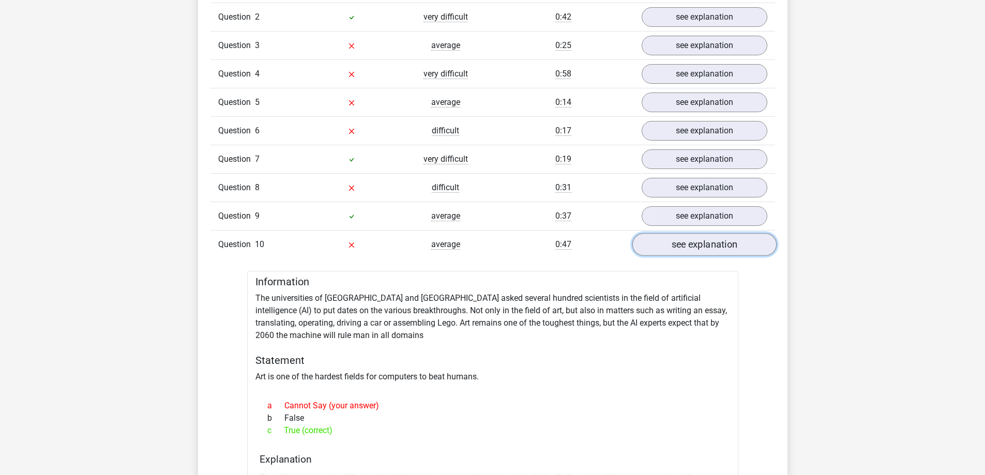
click at [674, 250] on link "see explanation" at bounding box center [704, 245] width 144 height 23
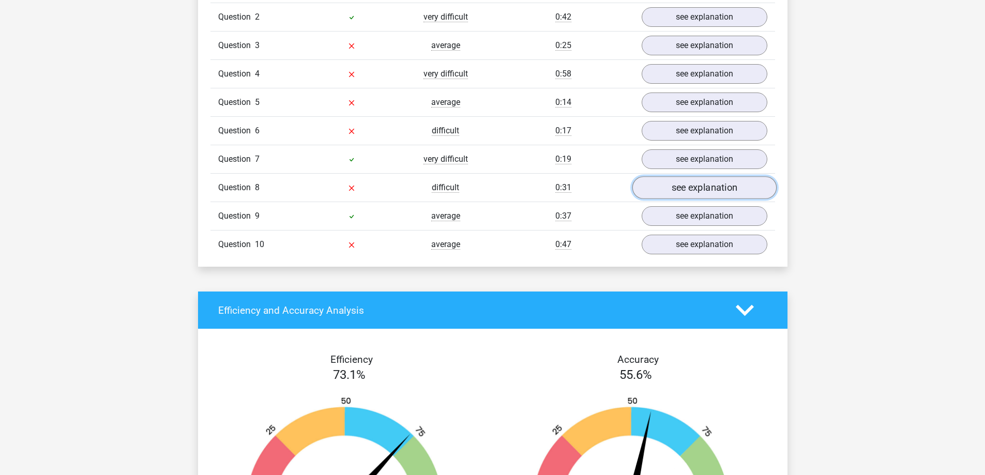
click at [647, 185] on link "see explanation" at bounding box center [704, 188] width 144 height 23
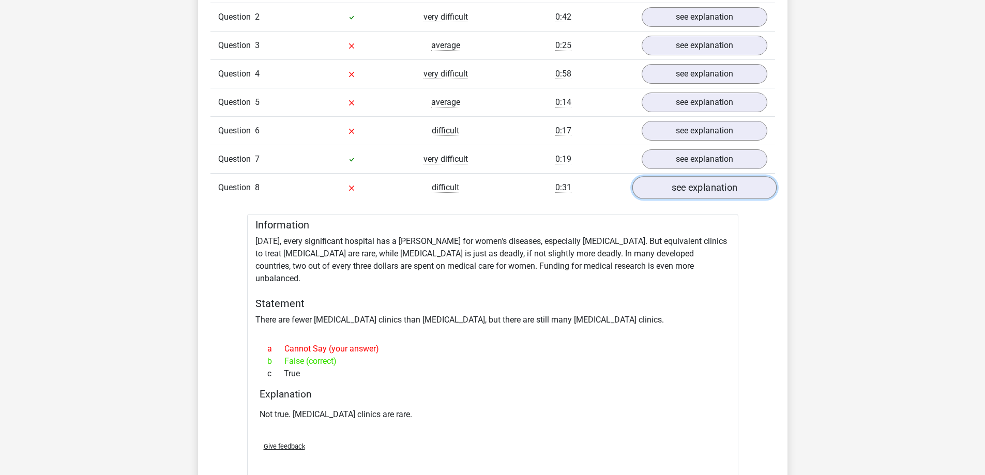
click at [647, 185] on link "see explanation" at bounding box center [704, 188] width 144 height 23
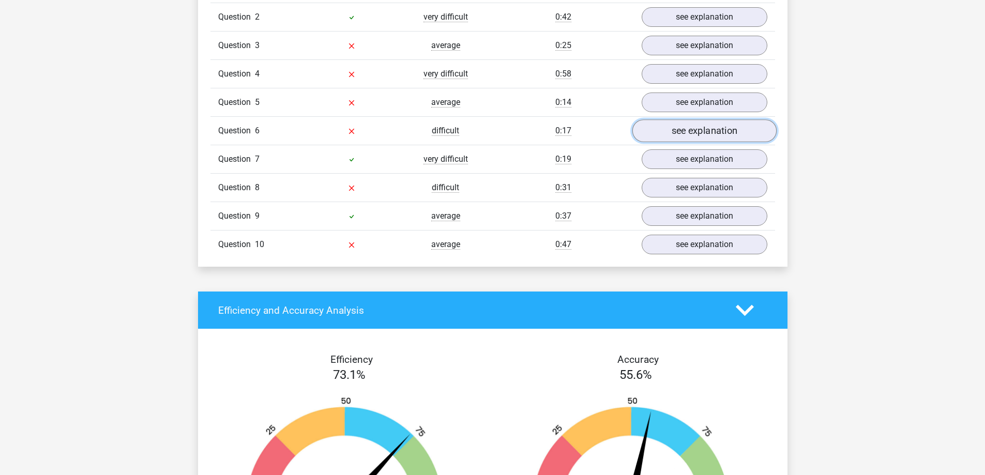
click at [666, 133] on link "see explanation" at bounding box center [704, 131] width 144 height 23
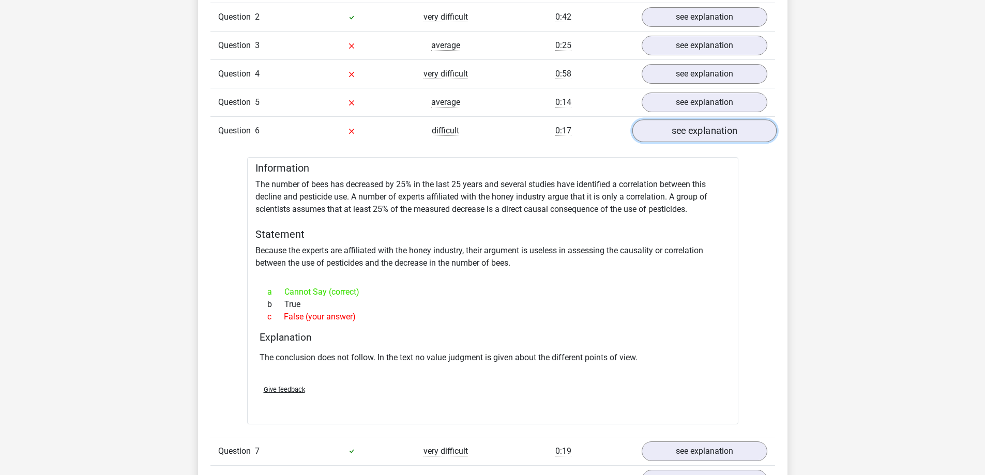
click at [666, 133] on link "see explanation" at bounding box center [704, 131] width 144 height 23
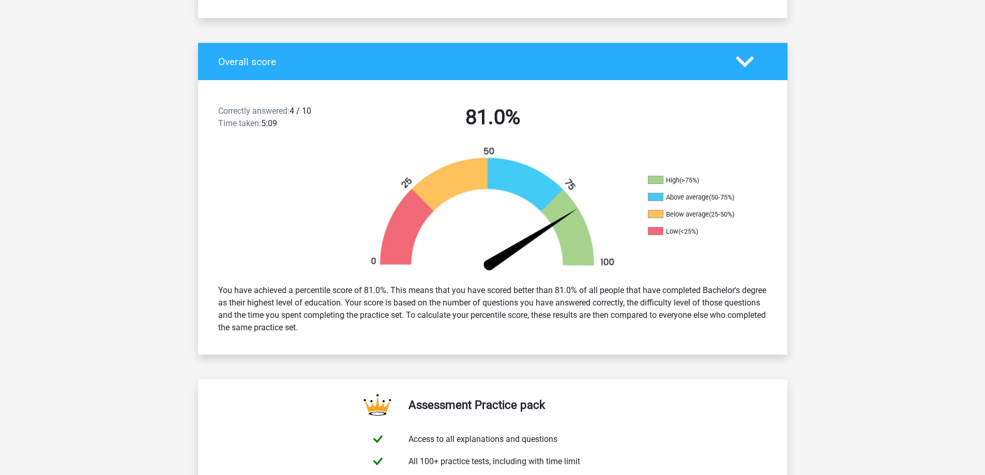
scroll to position [0, 0]
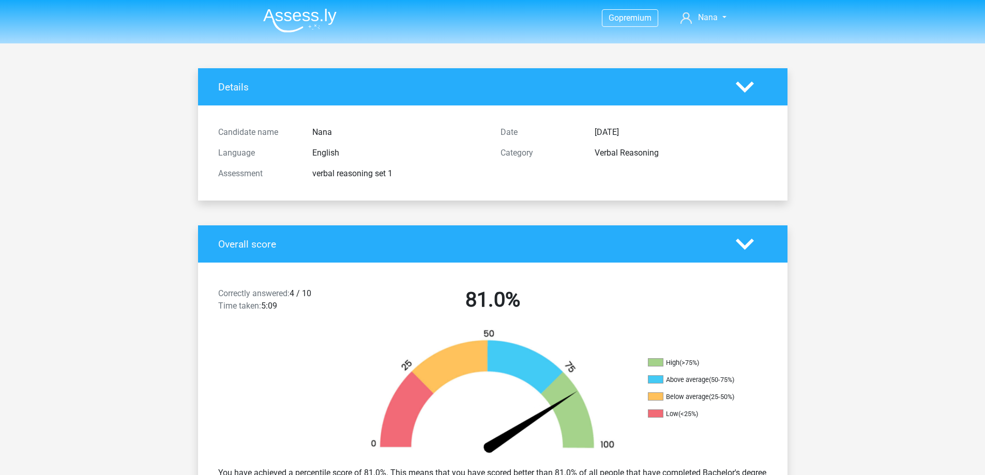
click at [300, 16] on img at bounding box center [299, 20] width 73 height 24
